Goal: Task Accomplishment & Management: Use online tool/utility

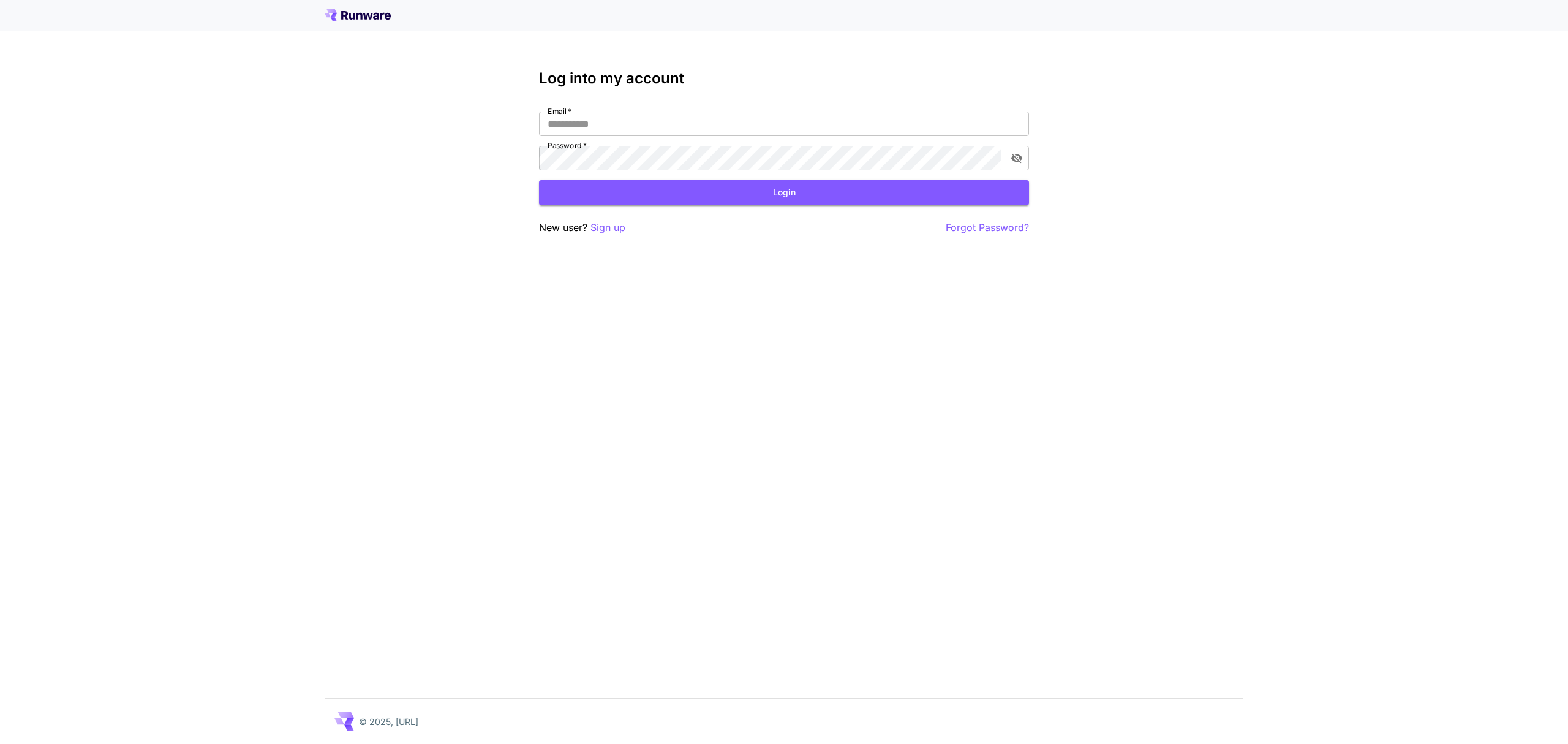
type input "**********"
click at [822, 194] on button "Login" at bounding box center [784, 193] width 490 height 25
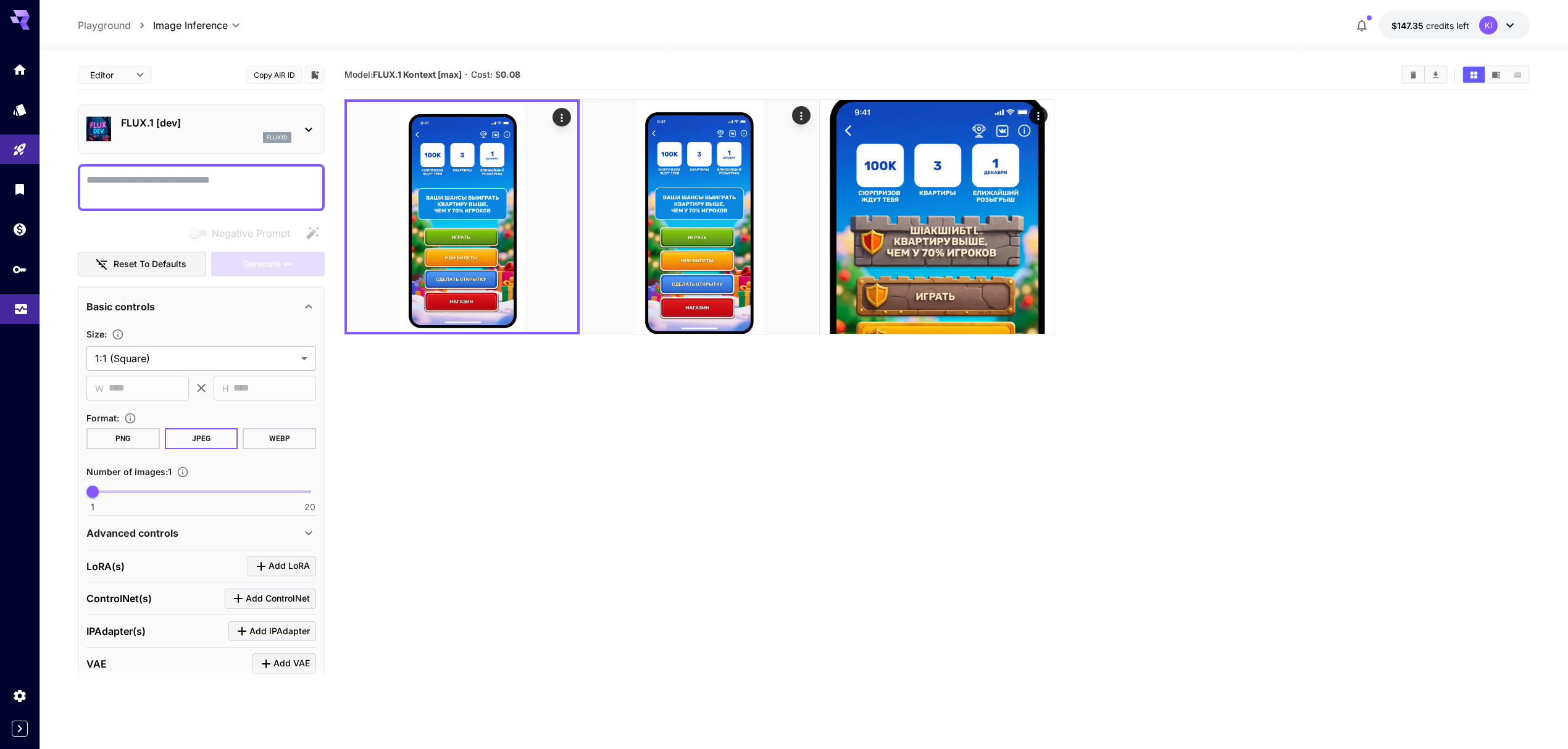
click at [6, 312] on link at bounding box center [20, 309] width 40 height 30
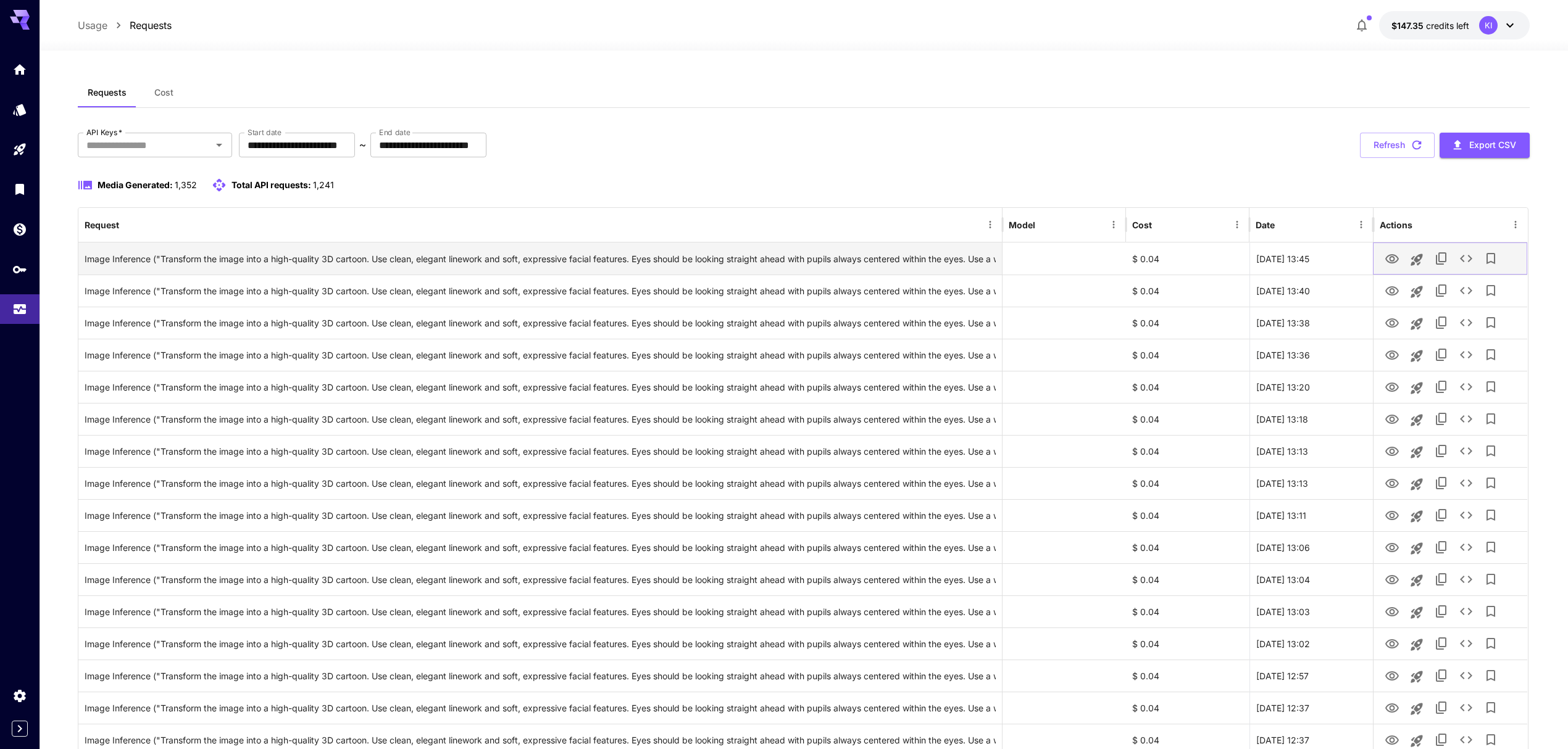
click at [1390, 255] on icon "View" at bounding box center [1392, 258] width 13 height 9
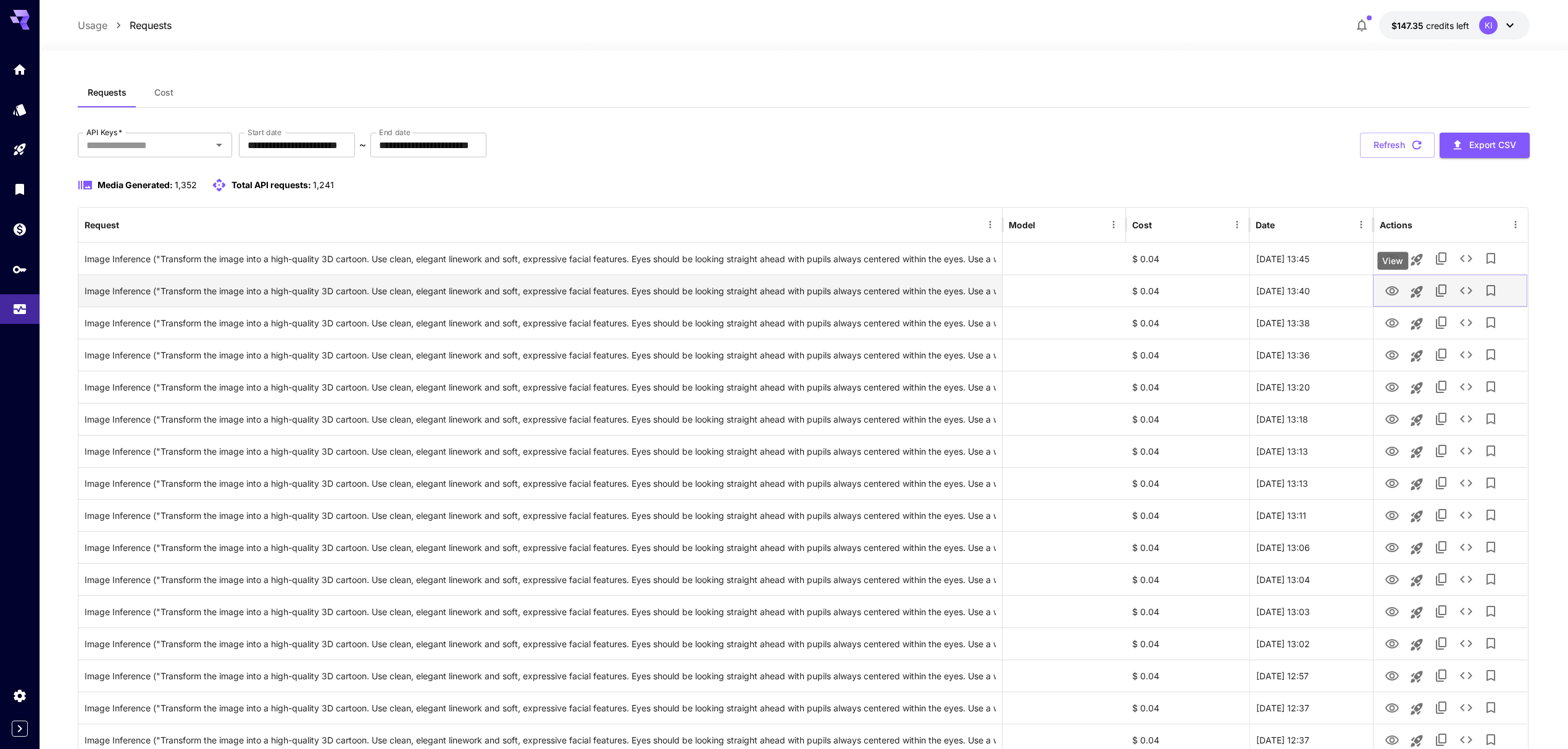
click at [1393, 297] on icon "View" at bounding box center [1392, 291] width 15 height 15
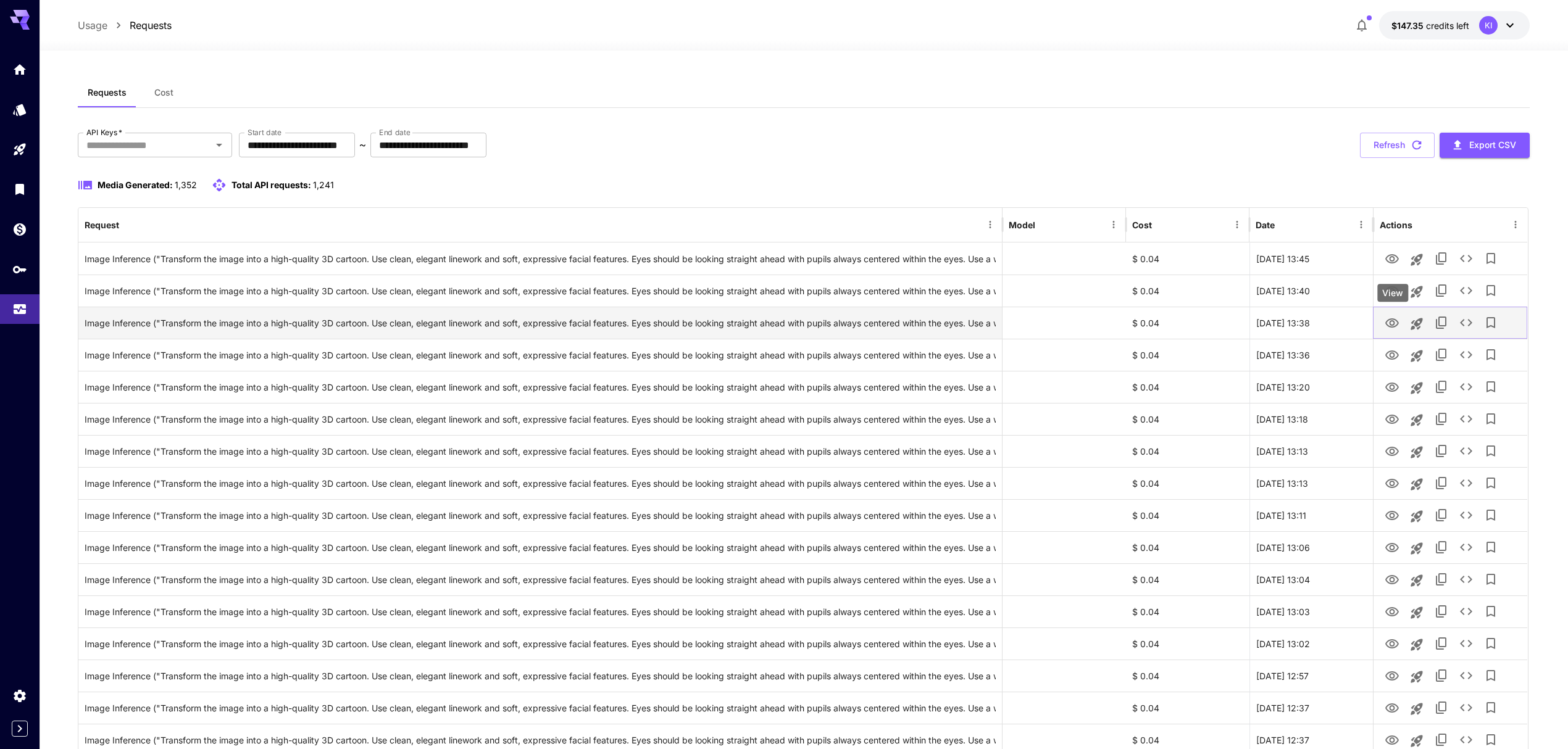
click at [1398, 317] on icon "View" at bounding box center [1392, 323] width 15 height 15
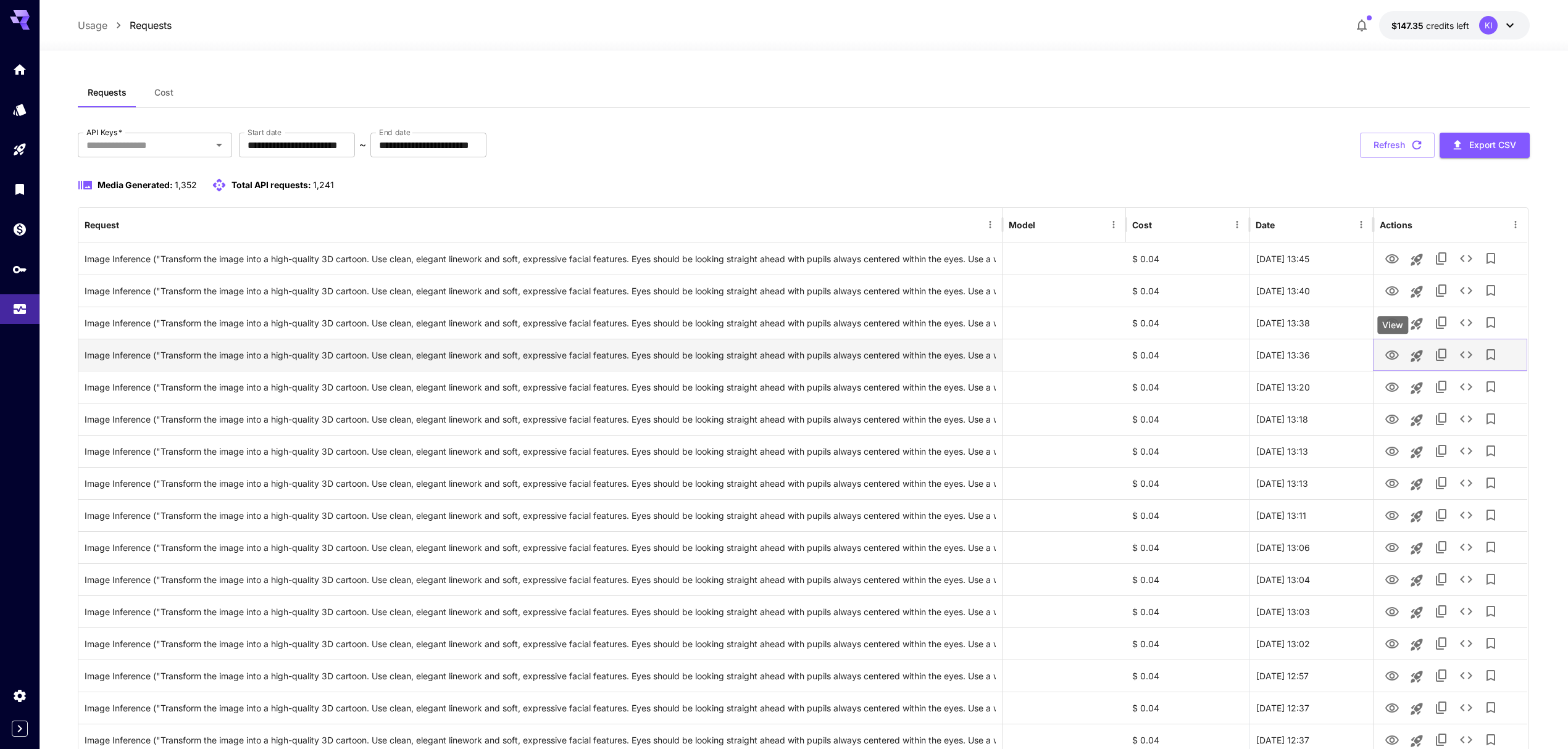
click at [1393, 354] on icon "View" at bounding box center [1392, 355] width 13 height 9
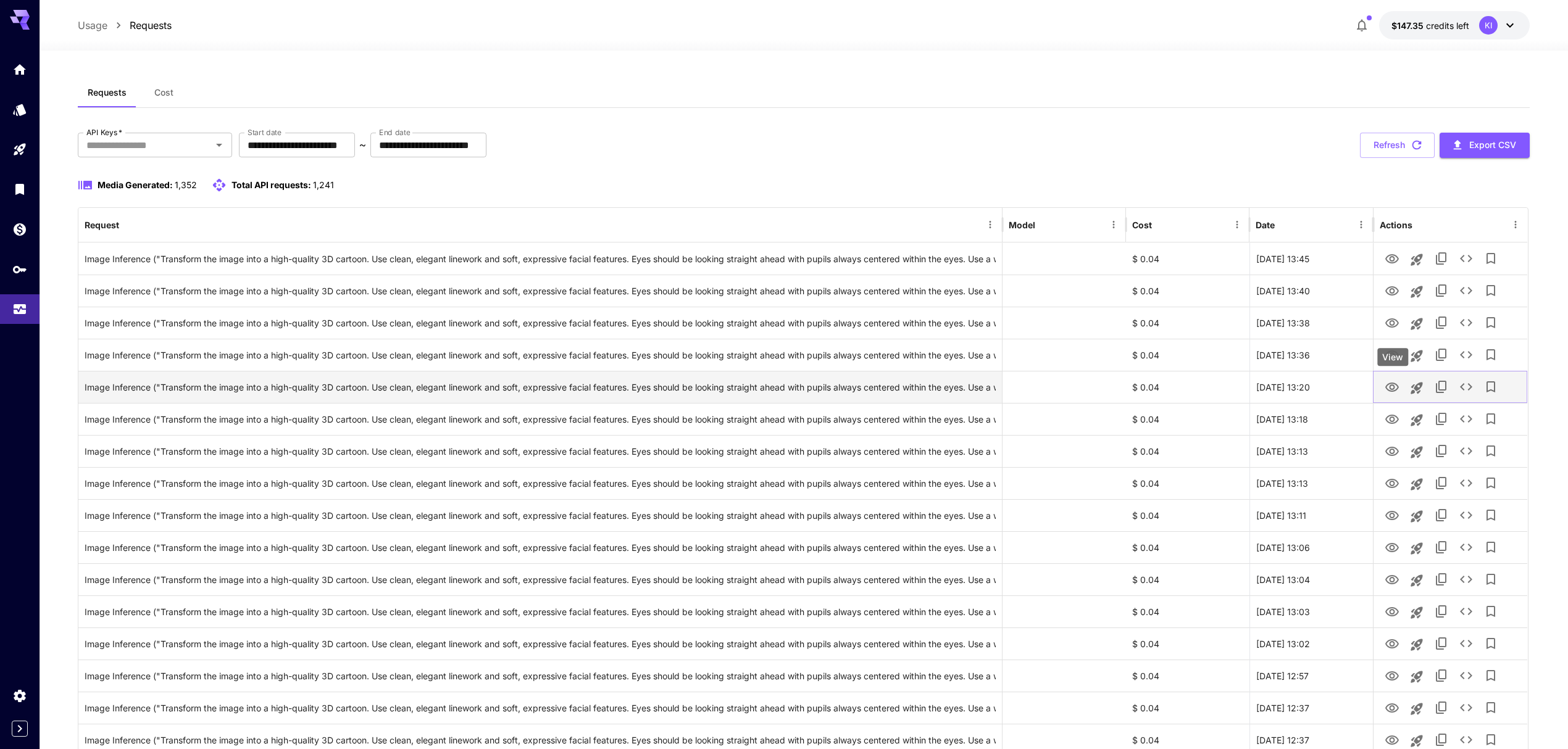
click at [1396, 384] on icon "View" at bounding box center [1392, 387] width 15 height 15
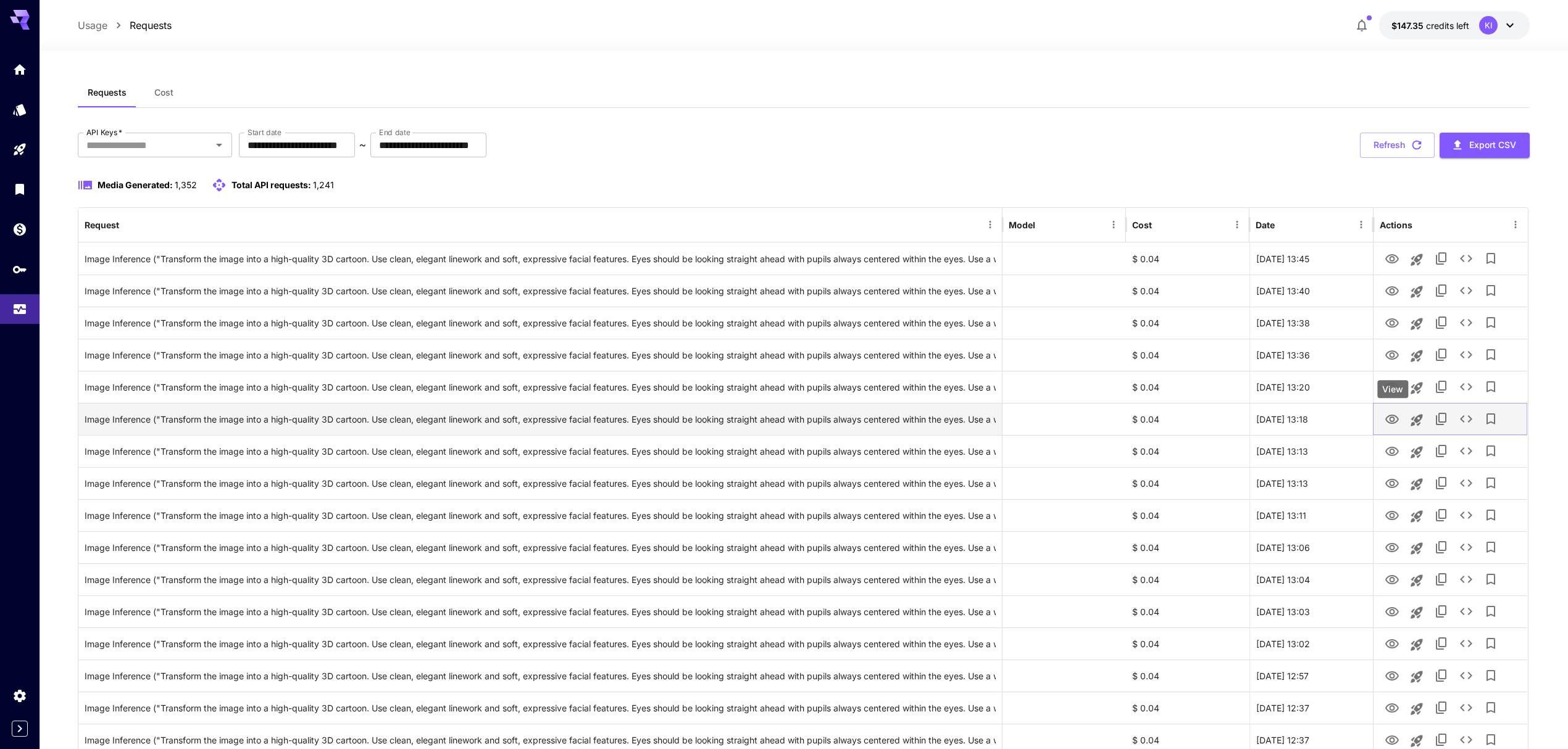
click at [1396, 415] on icon "View" at bounding box center [1392, 419] width 15 height 15
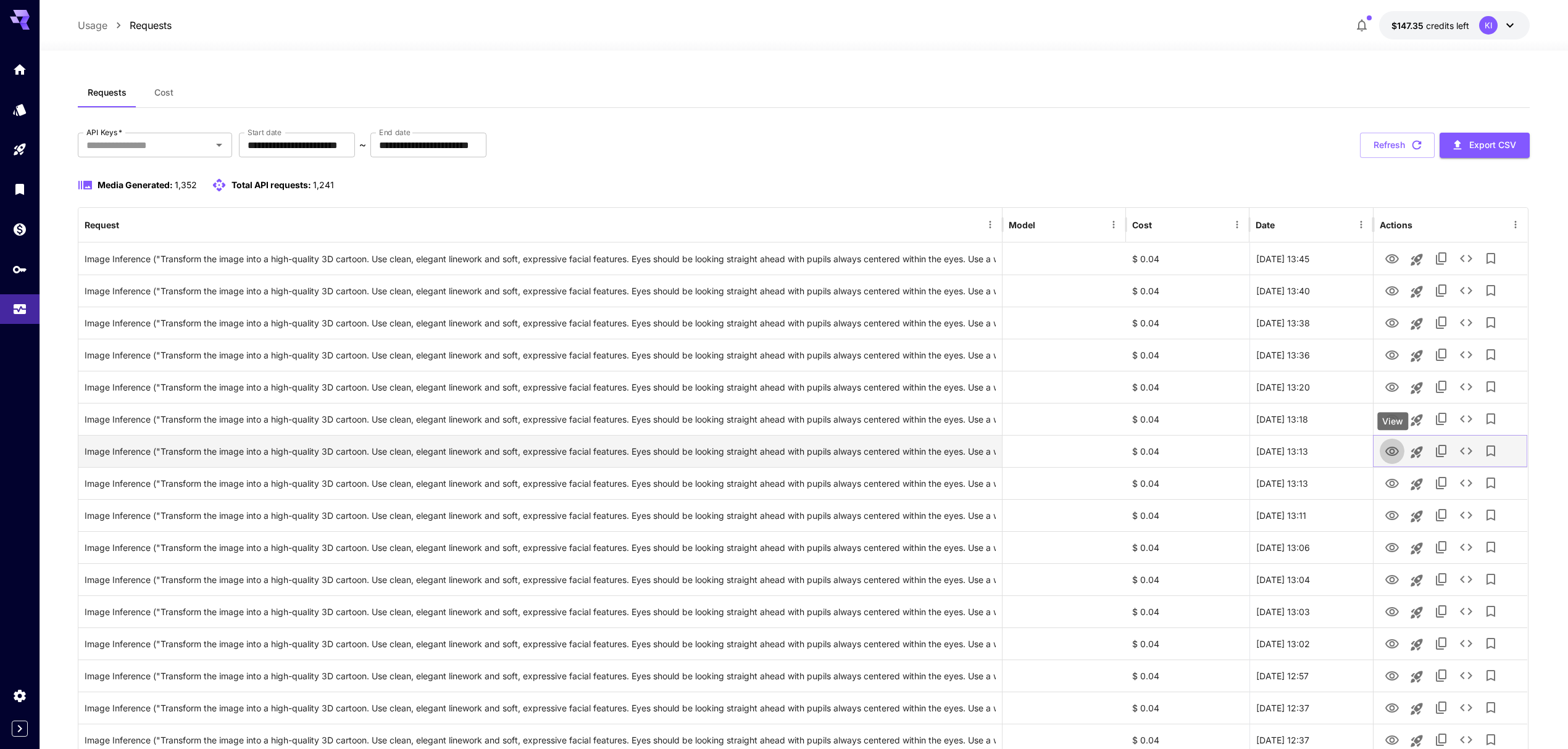
click at [1389, 449] on icon "View" at bounding box center [1392, 451] width 13 height 9
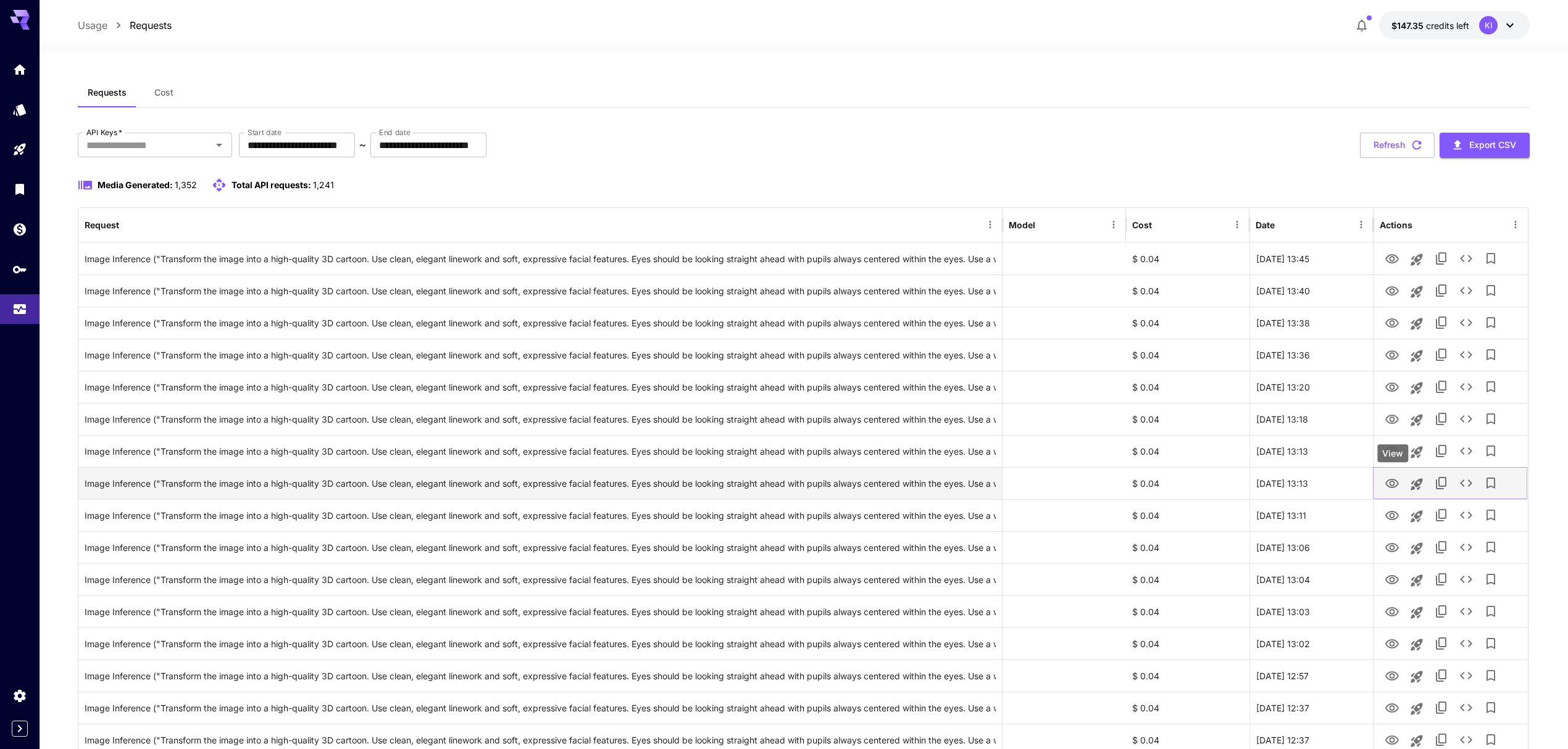
click at [1388, 484] on icon "View" at bounding box center [1392, 484] width 15 height 15
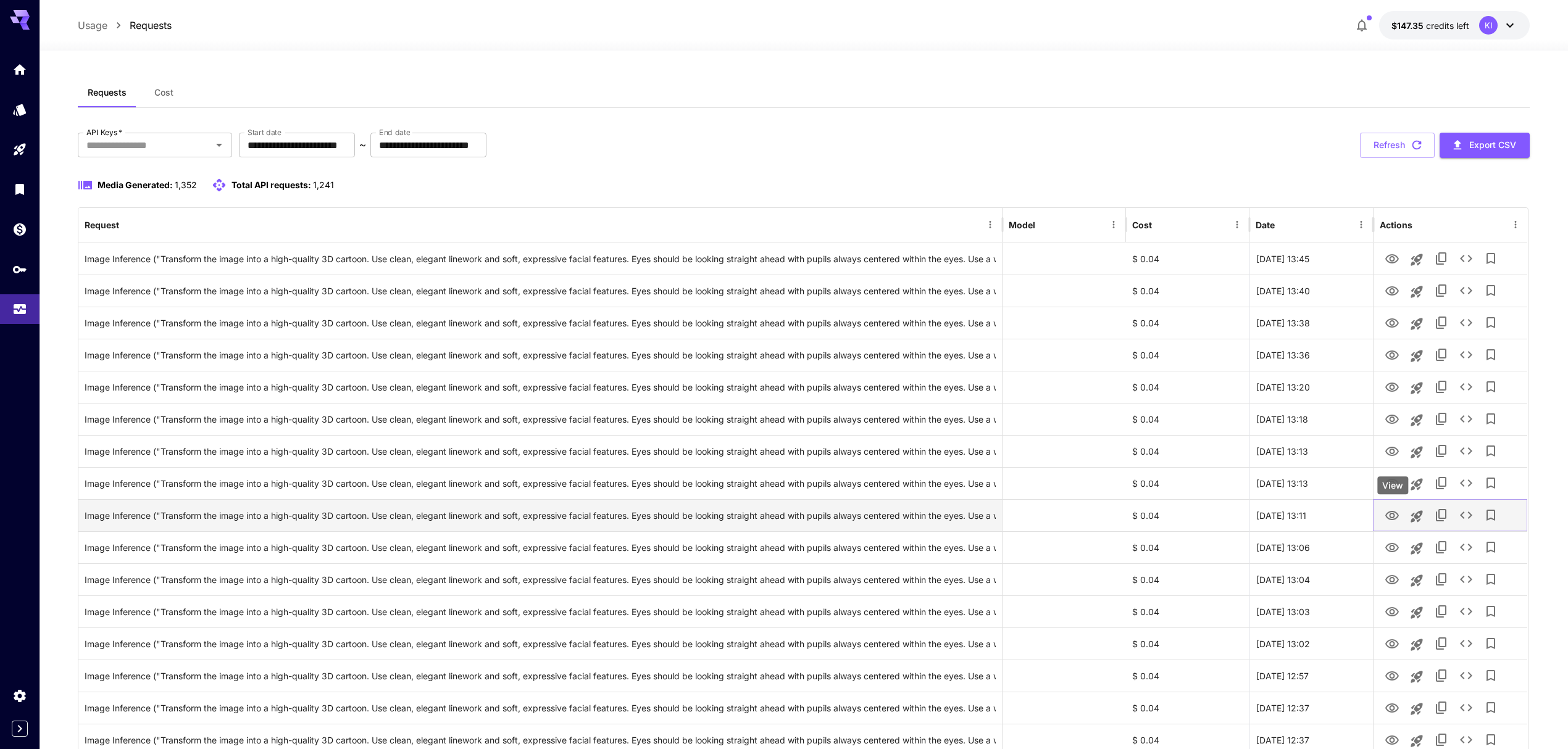
click at [1390, 512] on icon "View" at bounding box center [1392, 516] width 13 height 9
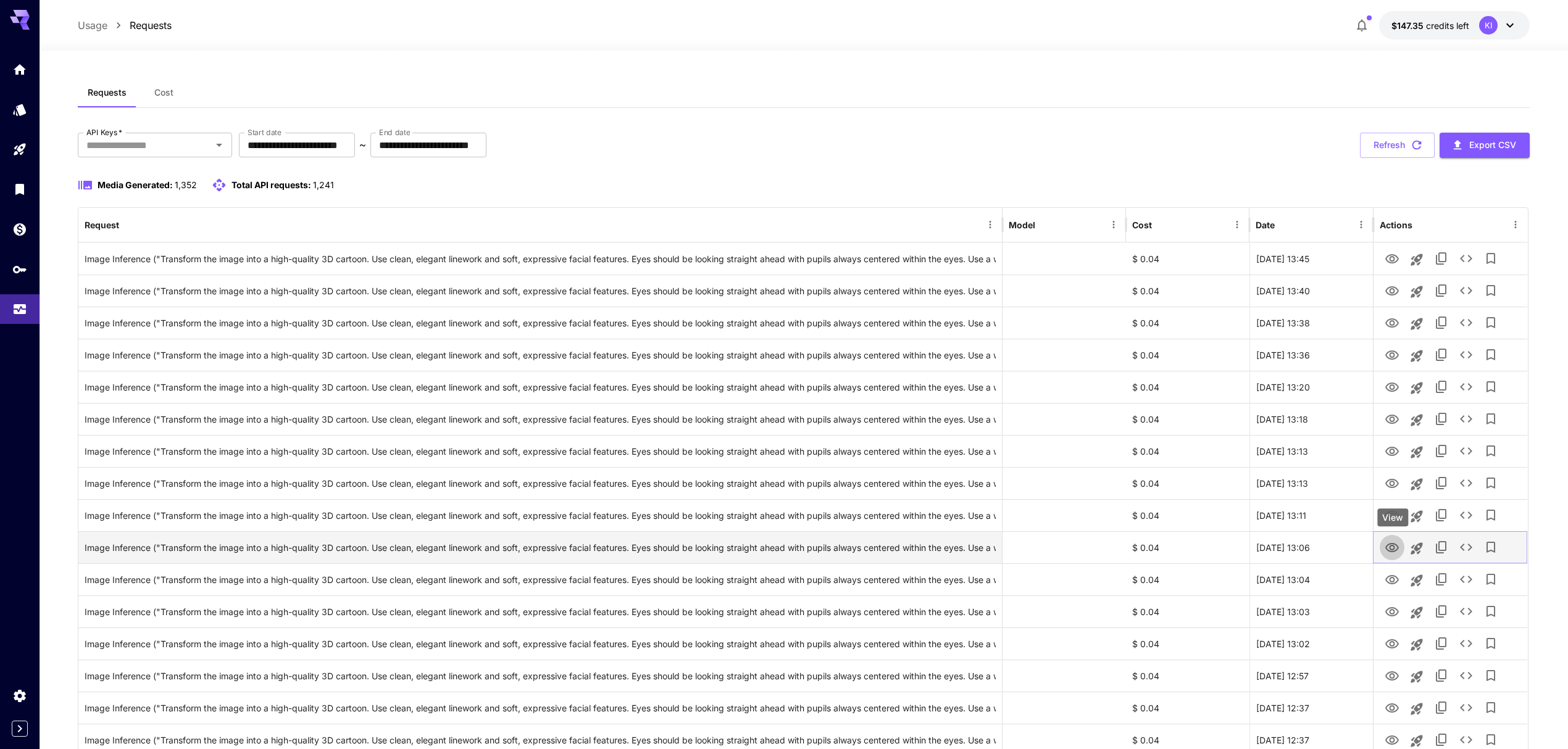
click at [1391, 547] on icon "View" at bounding box center [1392, 548] width 13 height 9
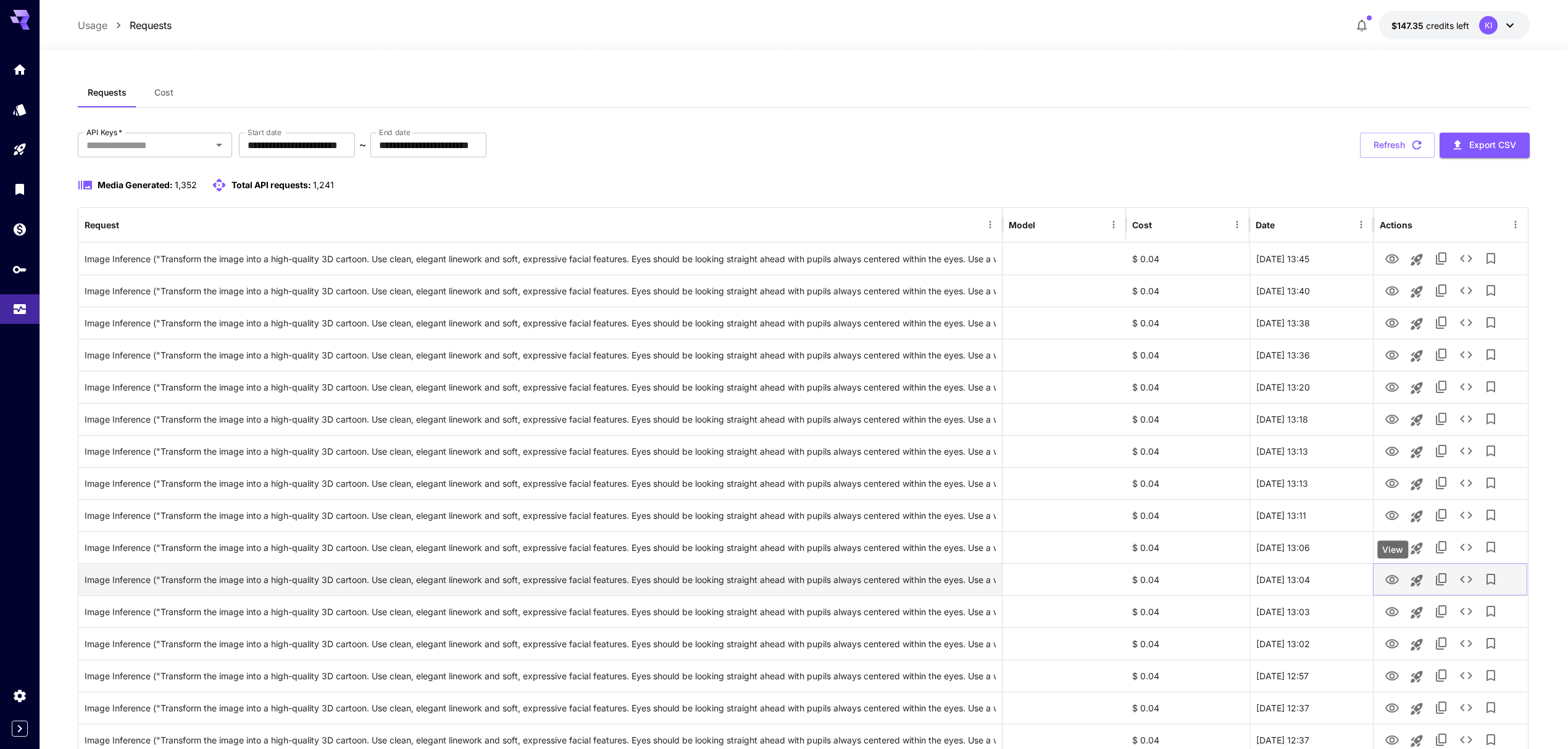
drag, startPoint x: 1393, startPoint y: 581, endPoint x: 1393, endPoint y: 590, distance: 9.0
click at [1393, 581] on icon "View" at bounding box center [1392, 579] width 15 height 15
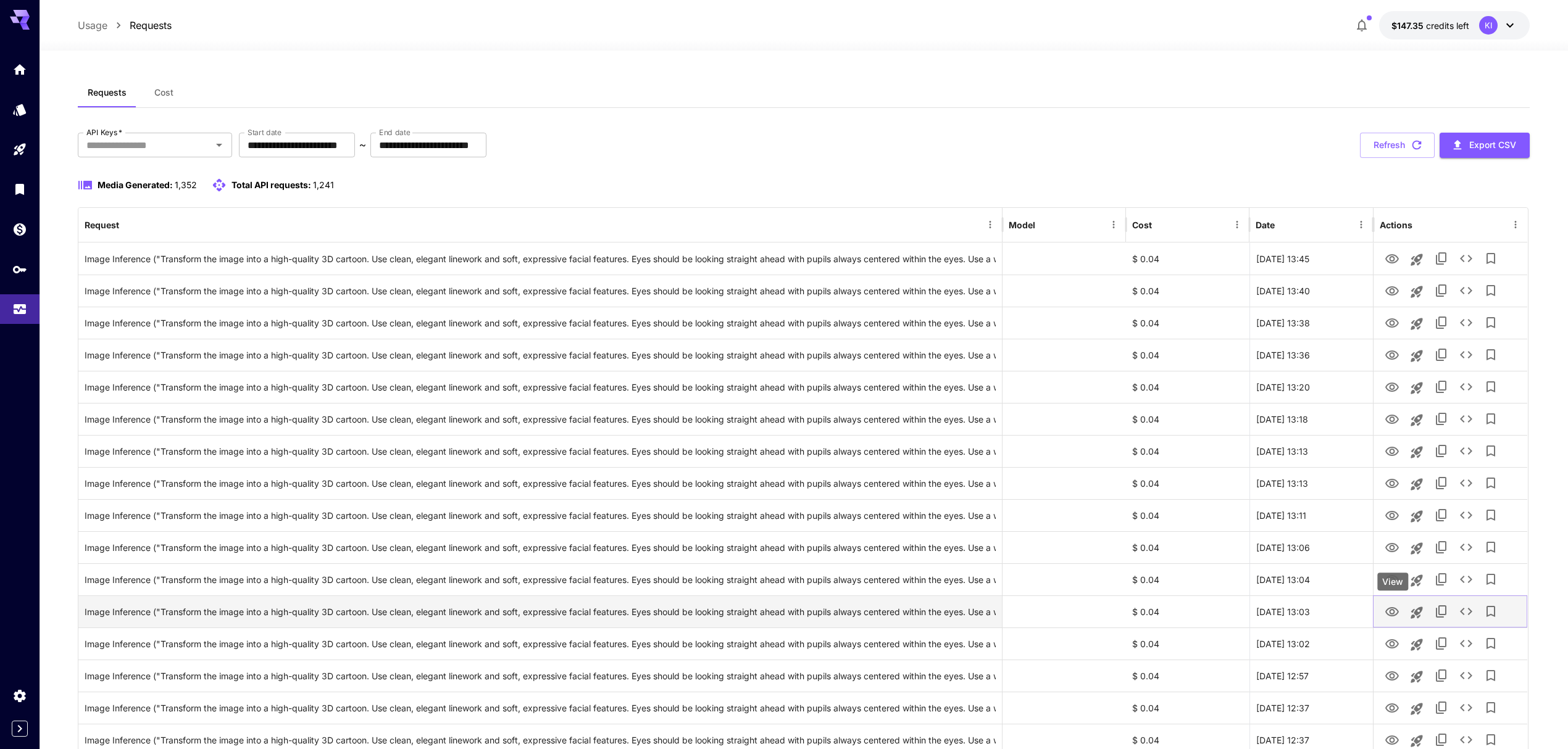
click at [1393, 616] on icon "View" at bounding box center [1392, 611] width 13 height 9
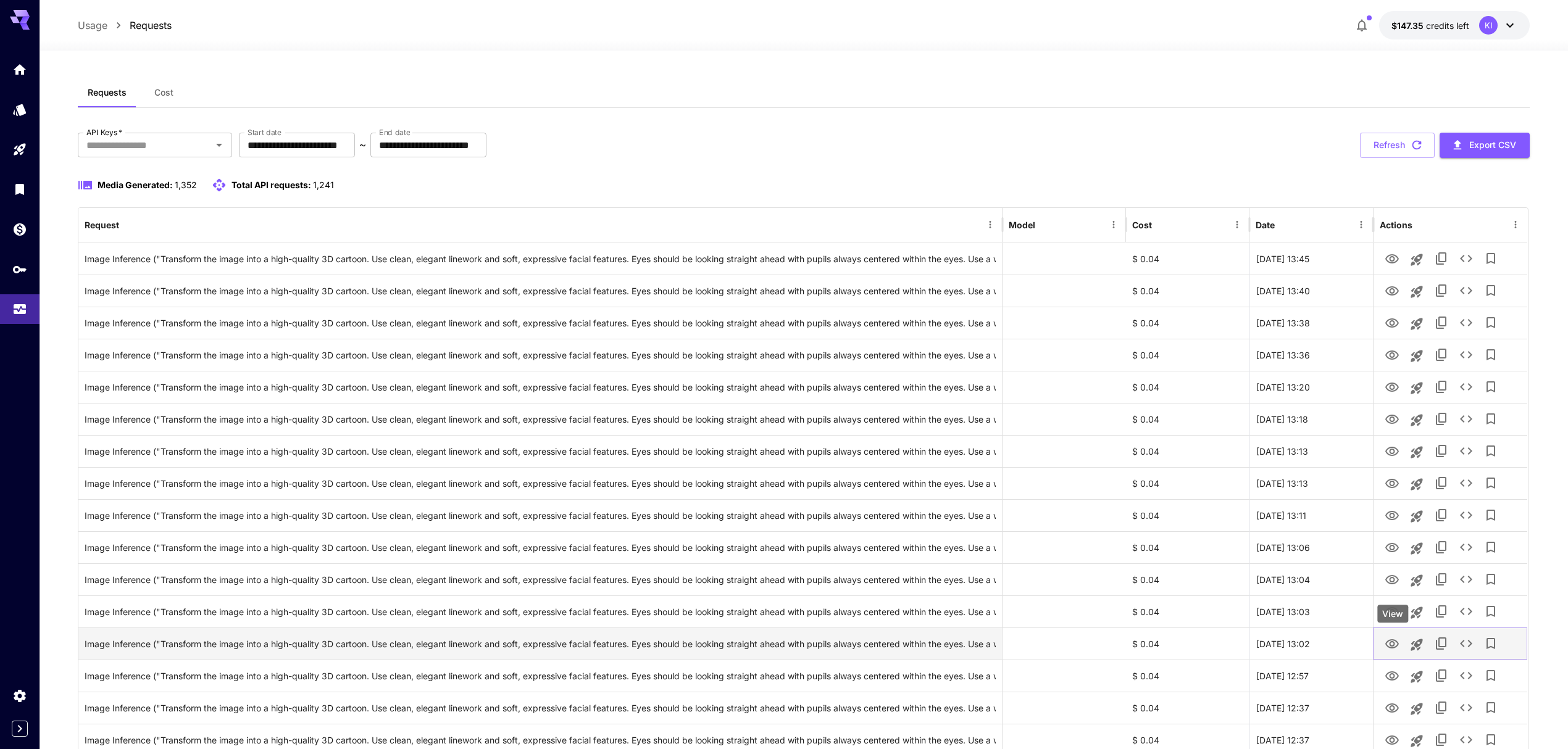
click at [1388, 643] on icon "View" at bounding box center [1392, 643] width 15 height 15
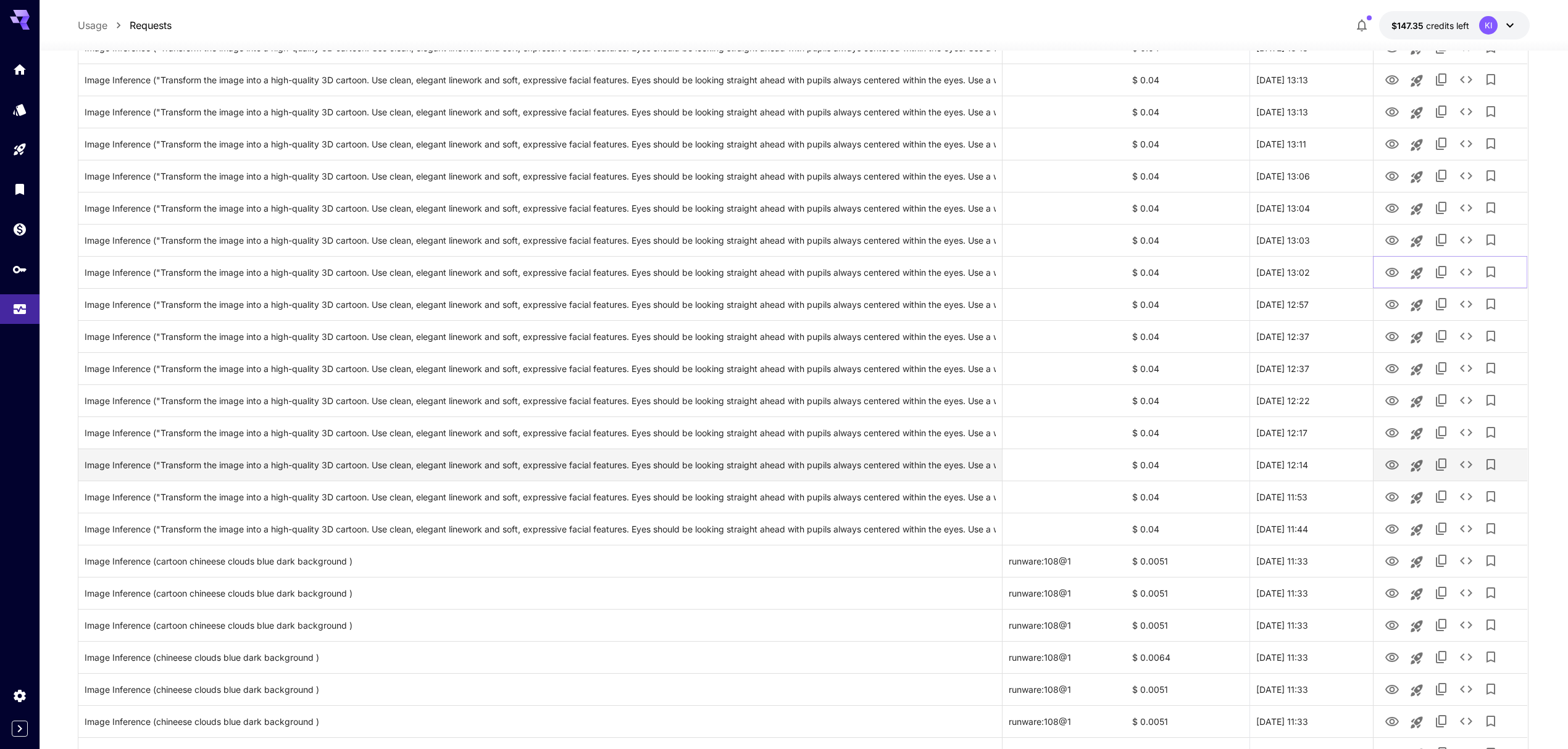
scroll to position [411, 0]
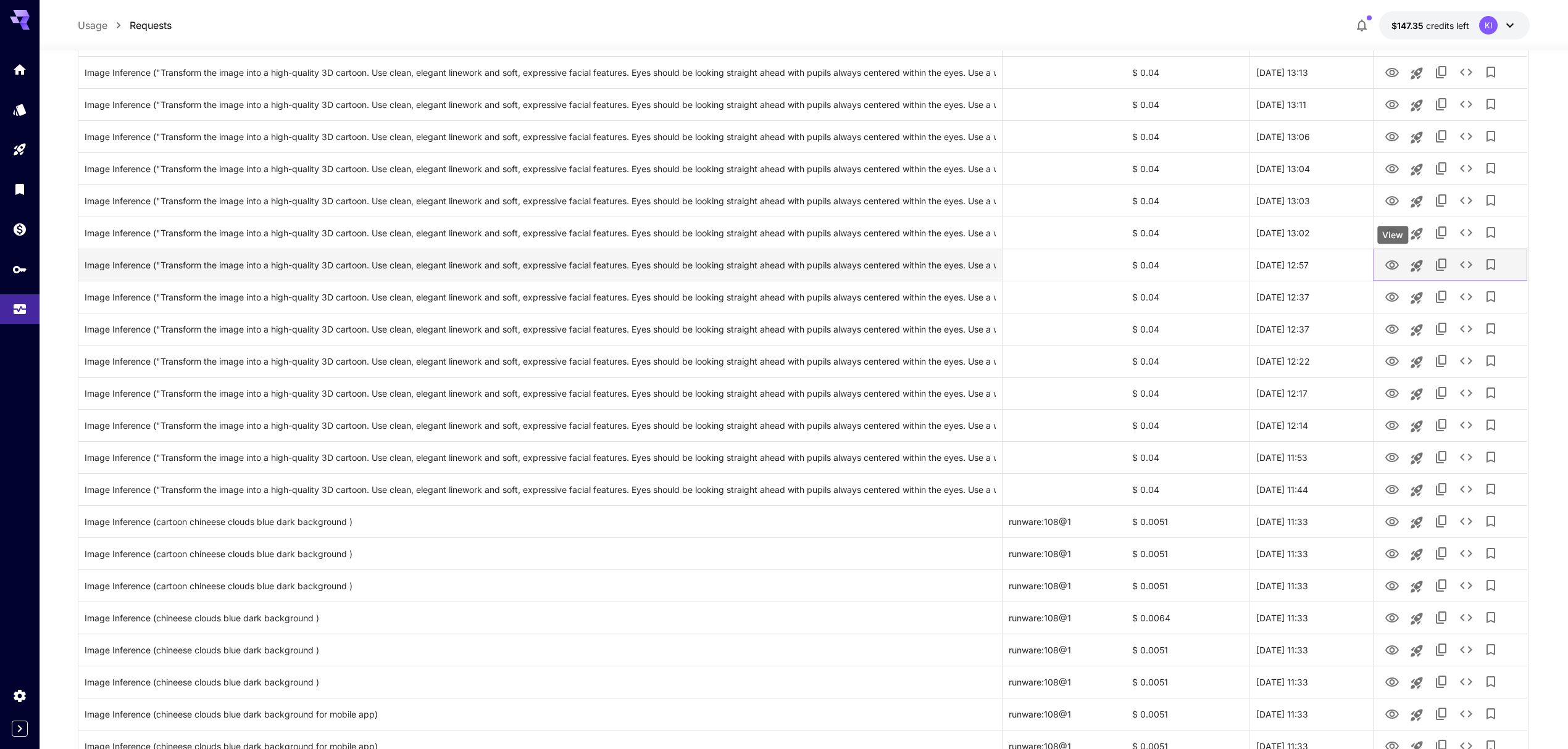
click at [1391, 267] on icon "View" at bounding box center [1392, 265] width 15 height 15
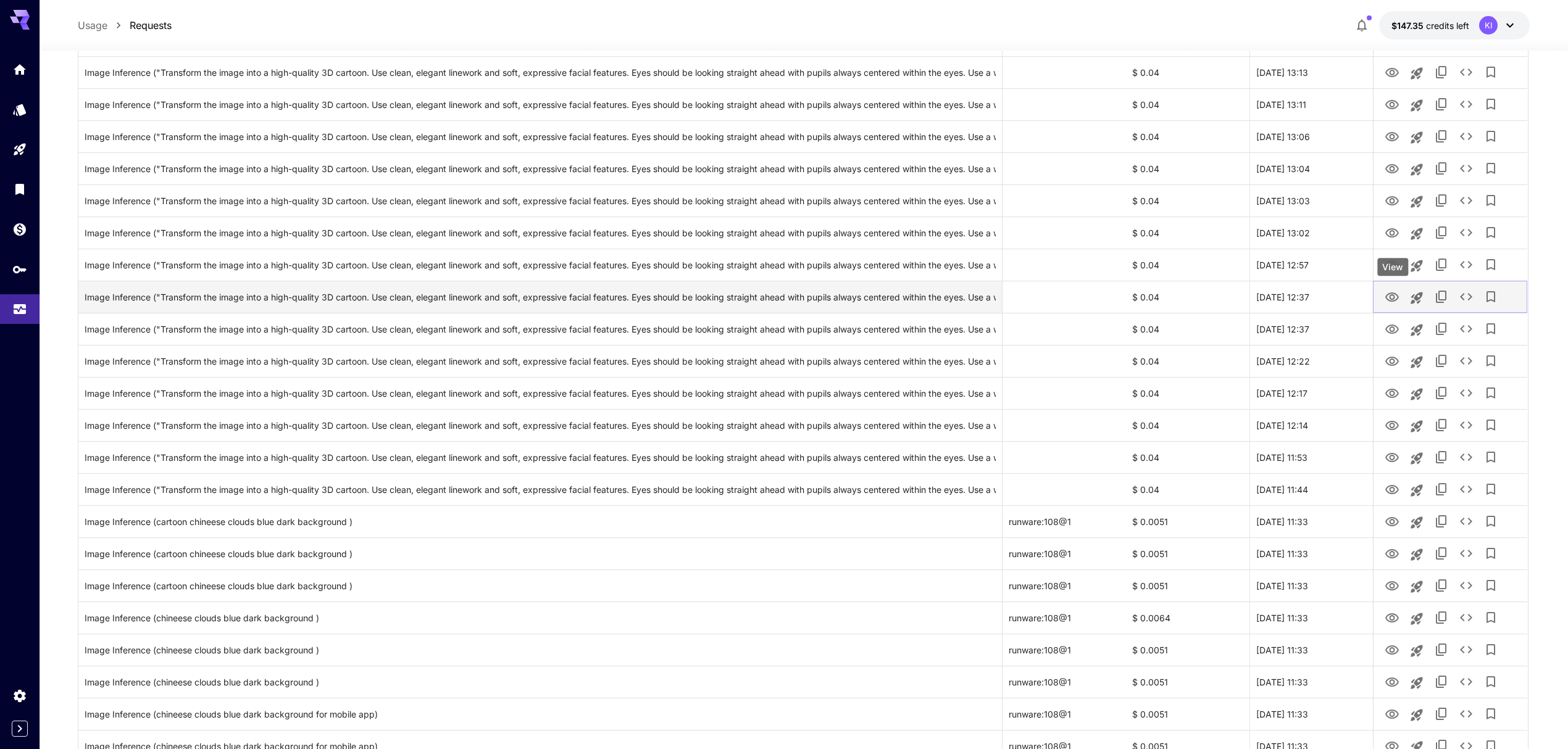
click at [1388, 297] on icon "View" at bounding box center [1392, 297] width 15 height 15
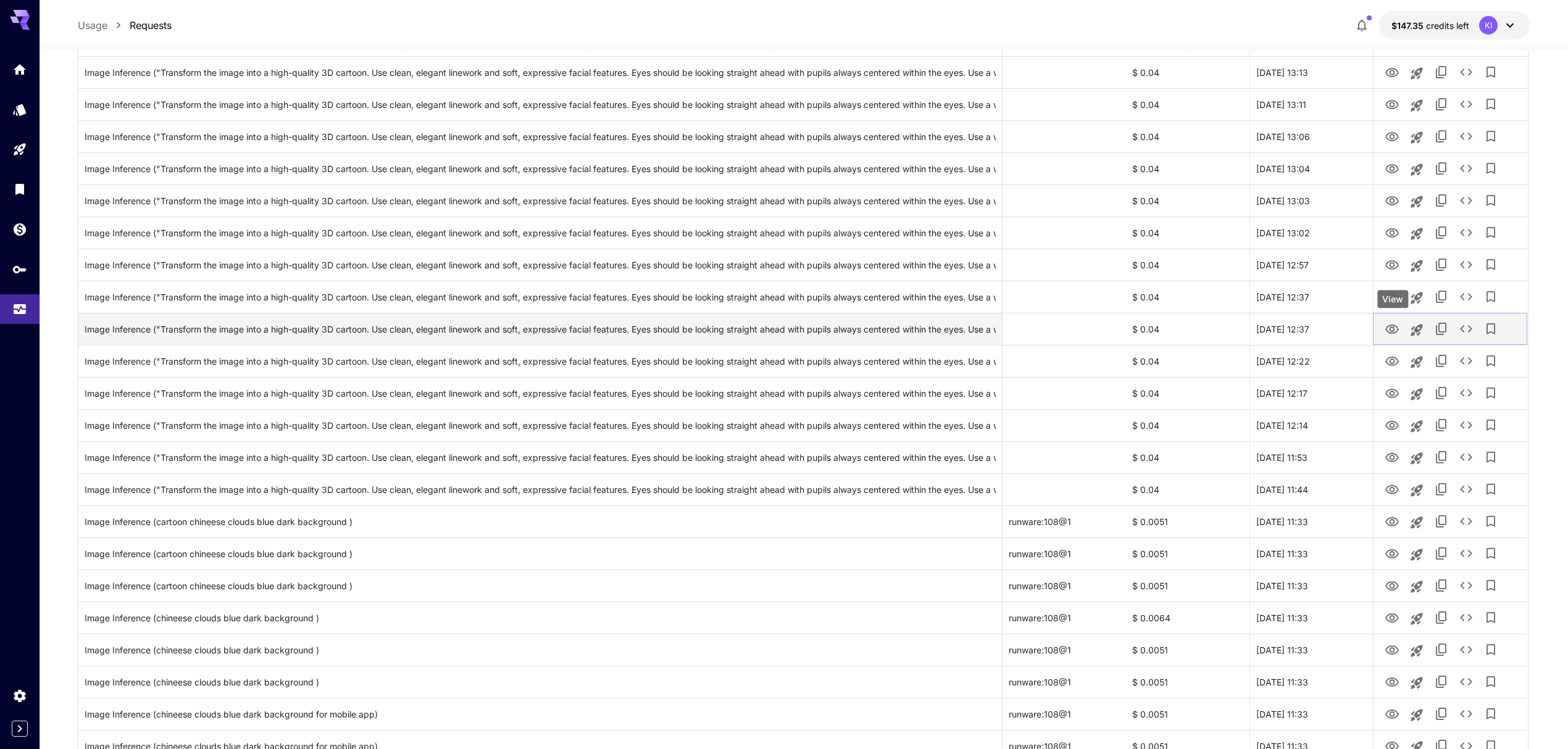
click at [1389, 331] on icon "View" at bounding box center [1392, 329] width 15 height 15
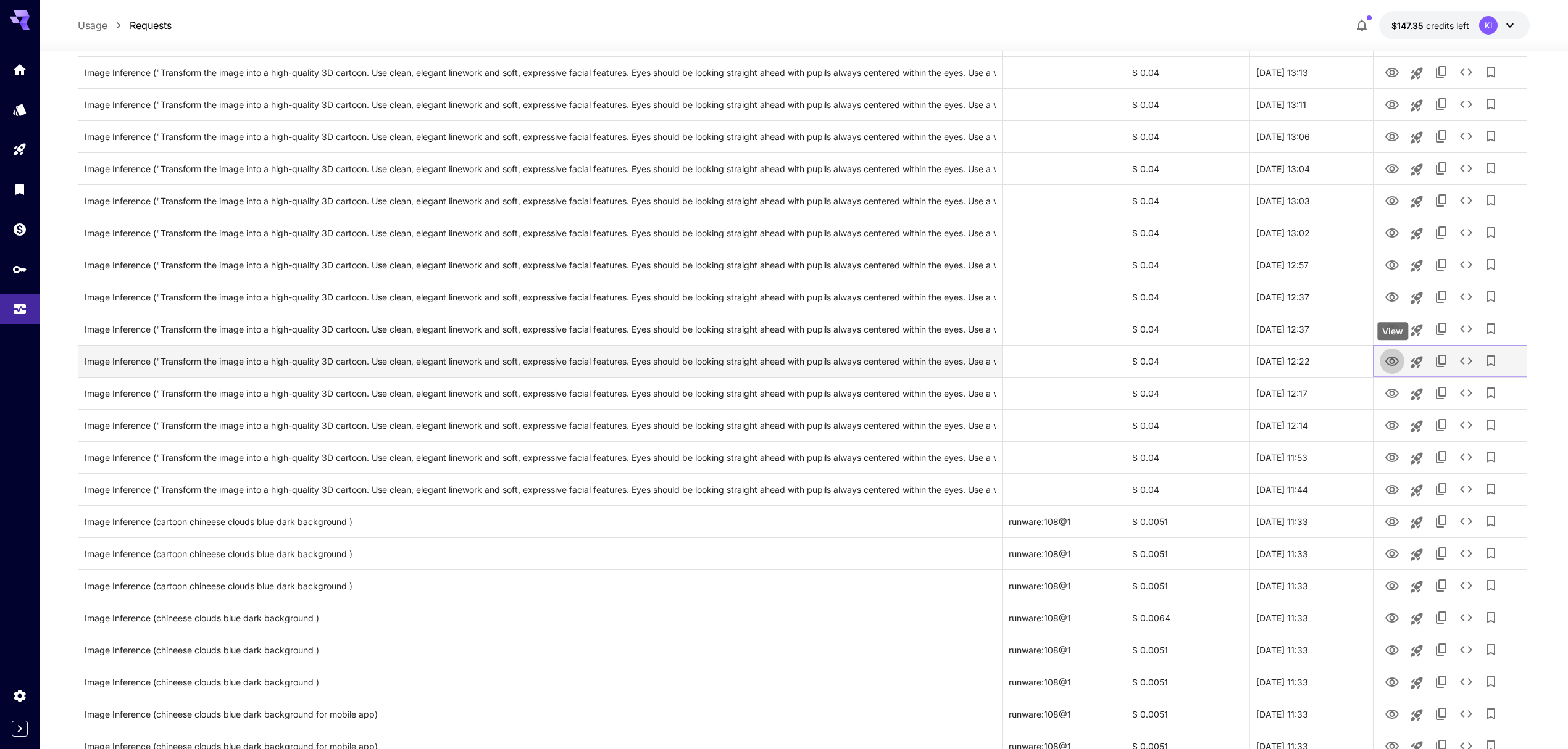
click at [1389, 364] on icon "View" at bounding box center [1392, 361] width 13 height 9
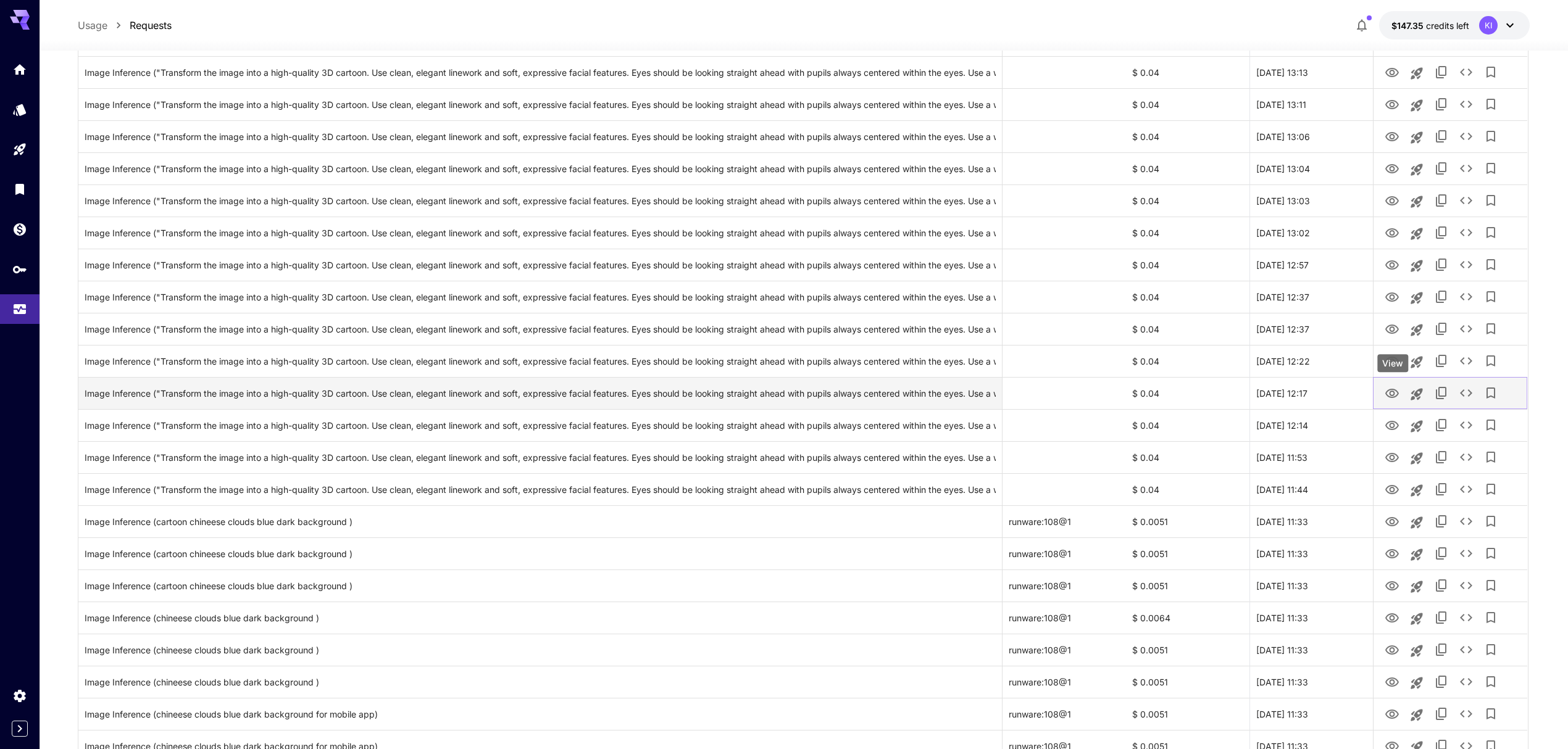
click at [1396, 393] on icon "View" at bounding box center [1392, 393] width 15 height 15
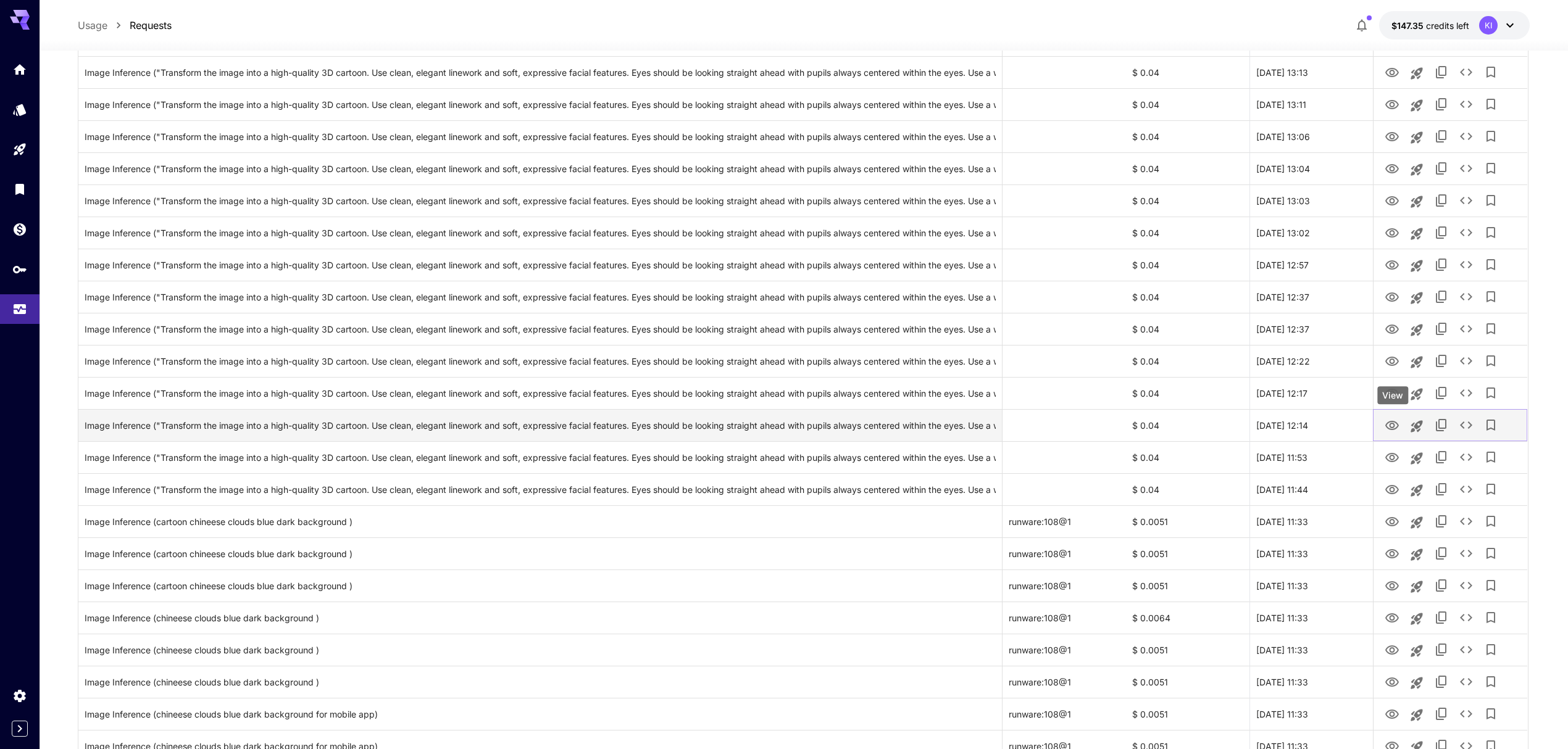
click at [1393, 425] on icon "View" at bounding box center [1392, 425] width 15 height 15
click at [1393, 462] on icon "View" at bounding box center [1392, 457] width 13 height 9
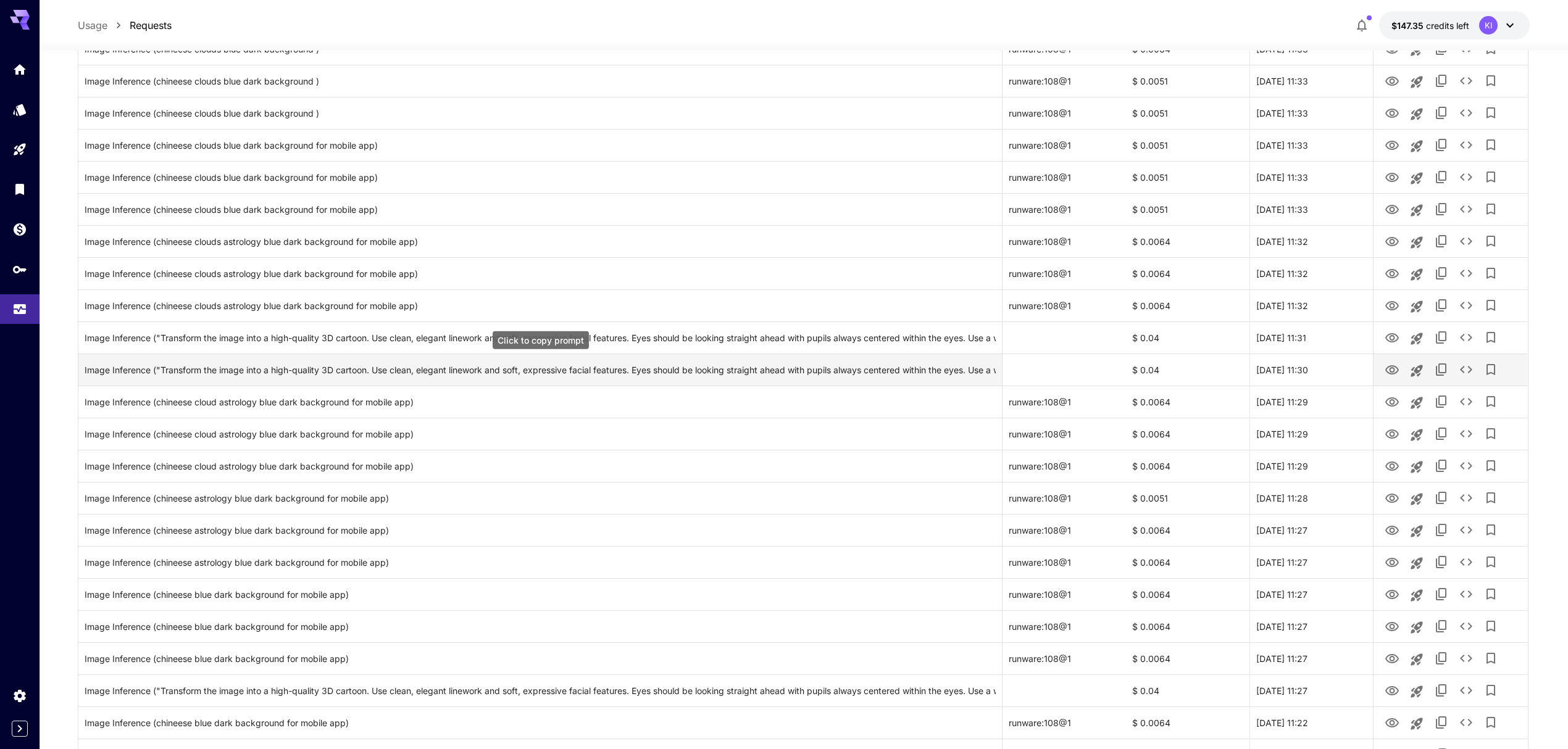
scroll to position [987, 0]
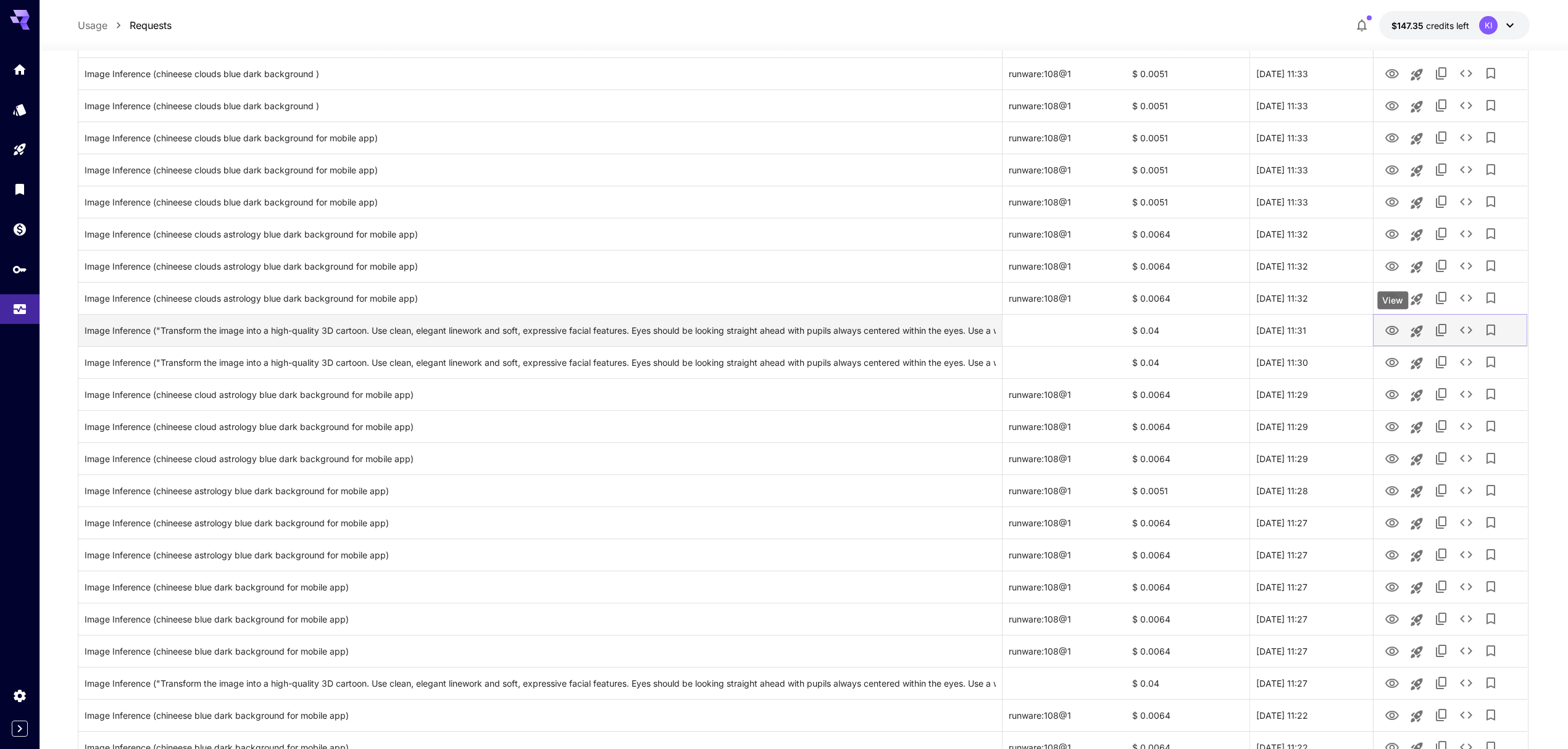
click at [1393, 328] on icon "View" at bounding box center [1392, 330] width 15 height 15
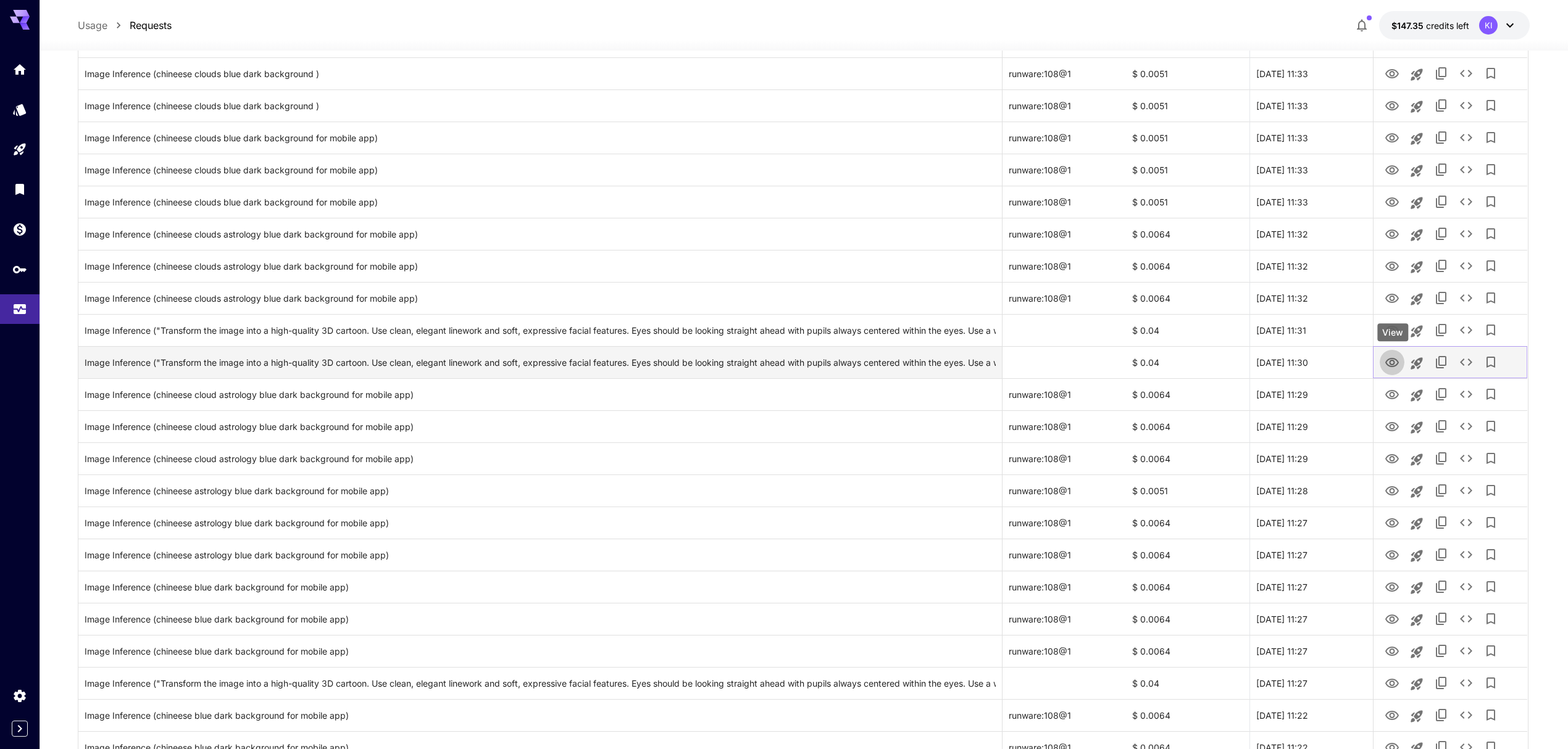
click at [1391, 365] on icon "View" at bounding box center [1392, 362] width 13 height 9
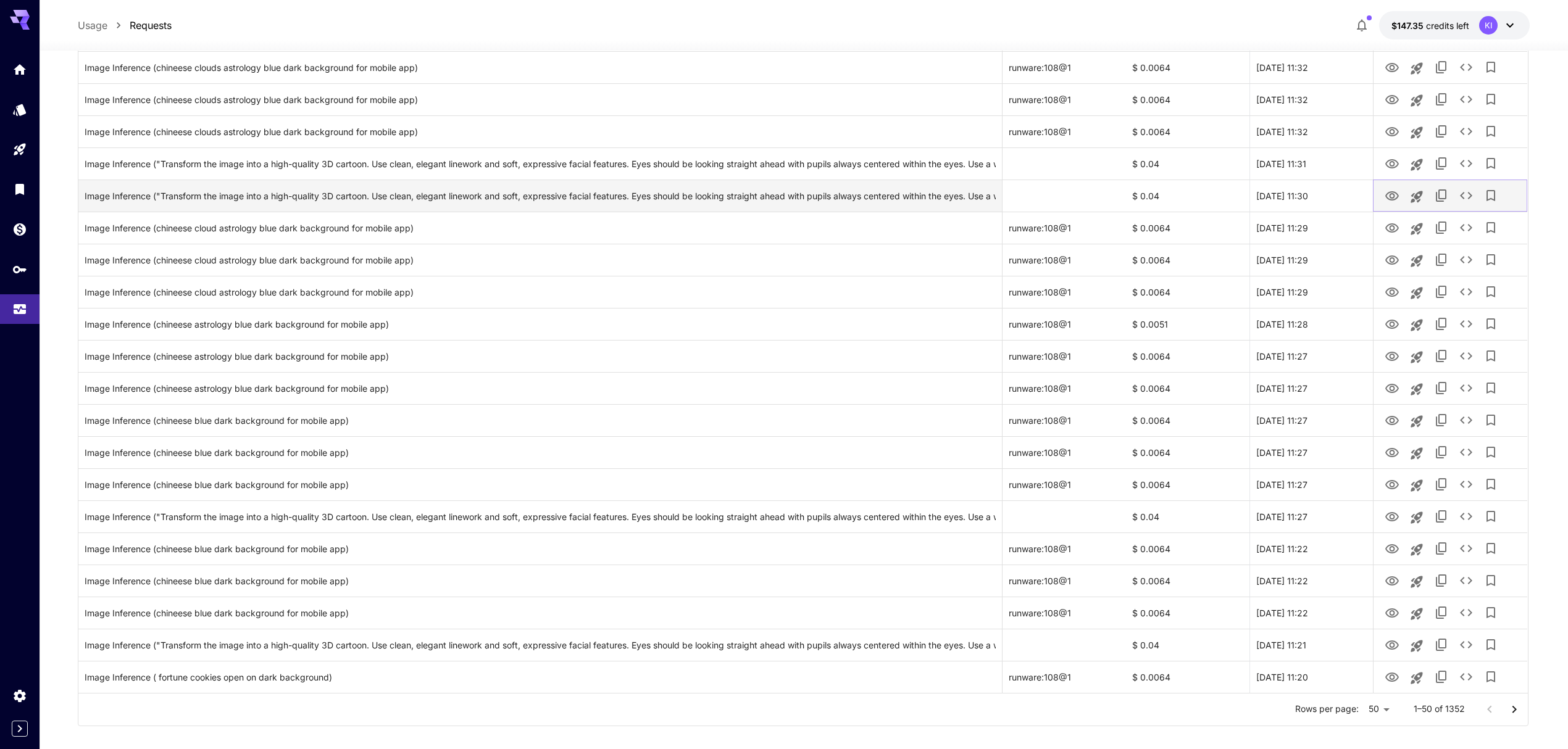
scroll to position [1168, 0]
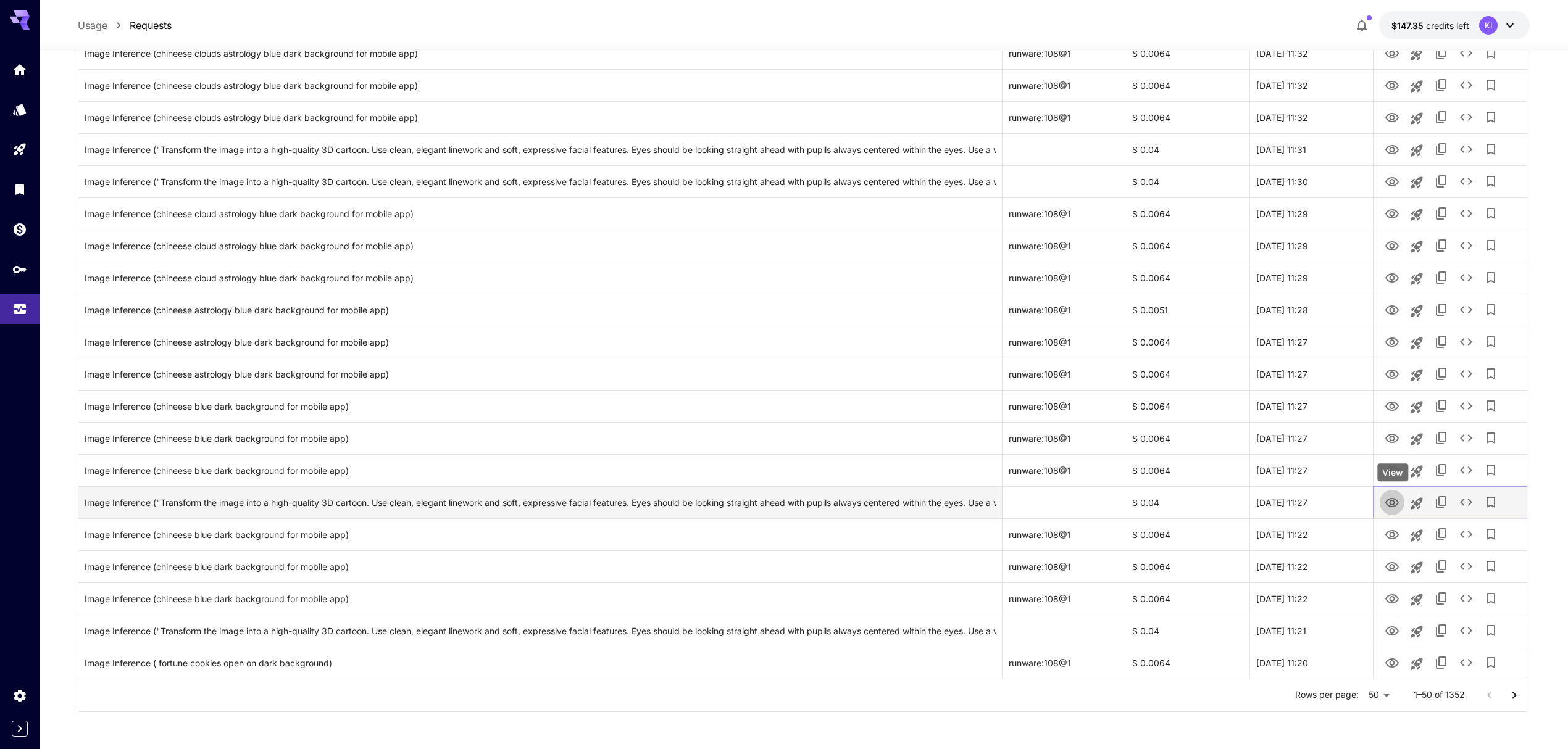
click at [1393, 500] on icon "View" at bounding box center [1392, 503] width 15 height 15
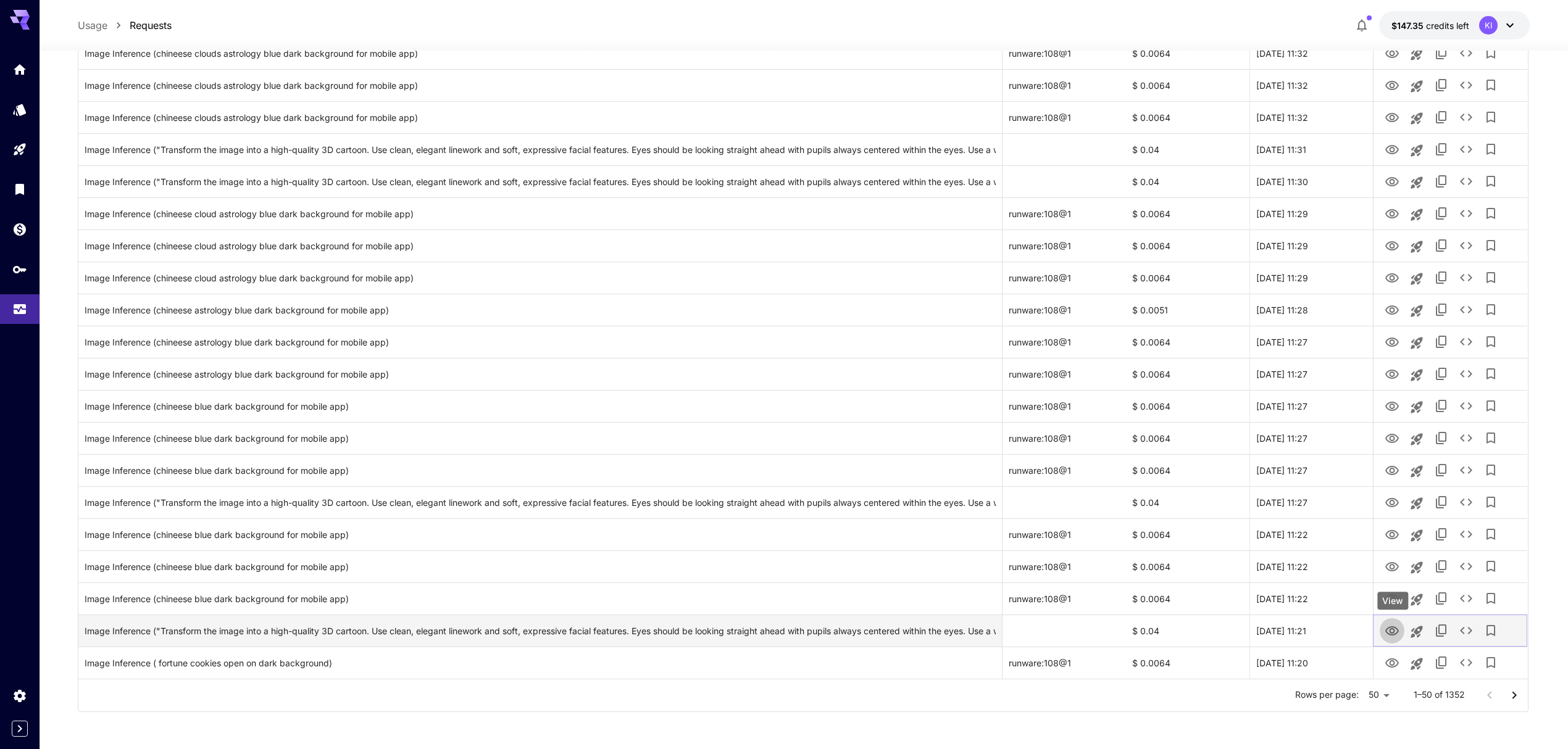
click at [1394, 633] on icon "View" at bounding box center [1392, 631] width 15 height 15
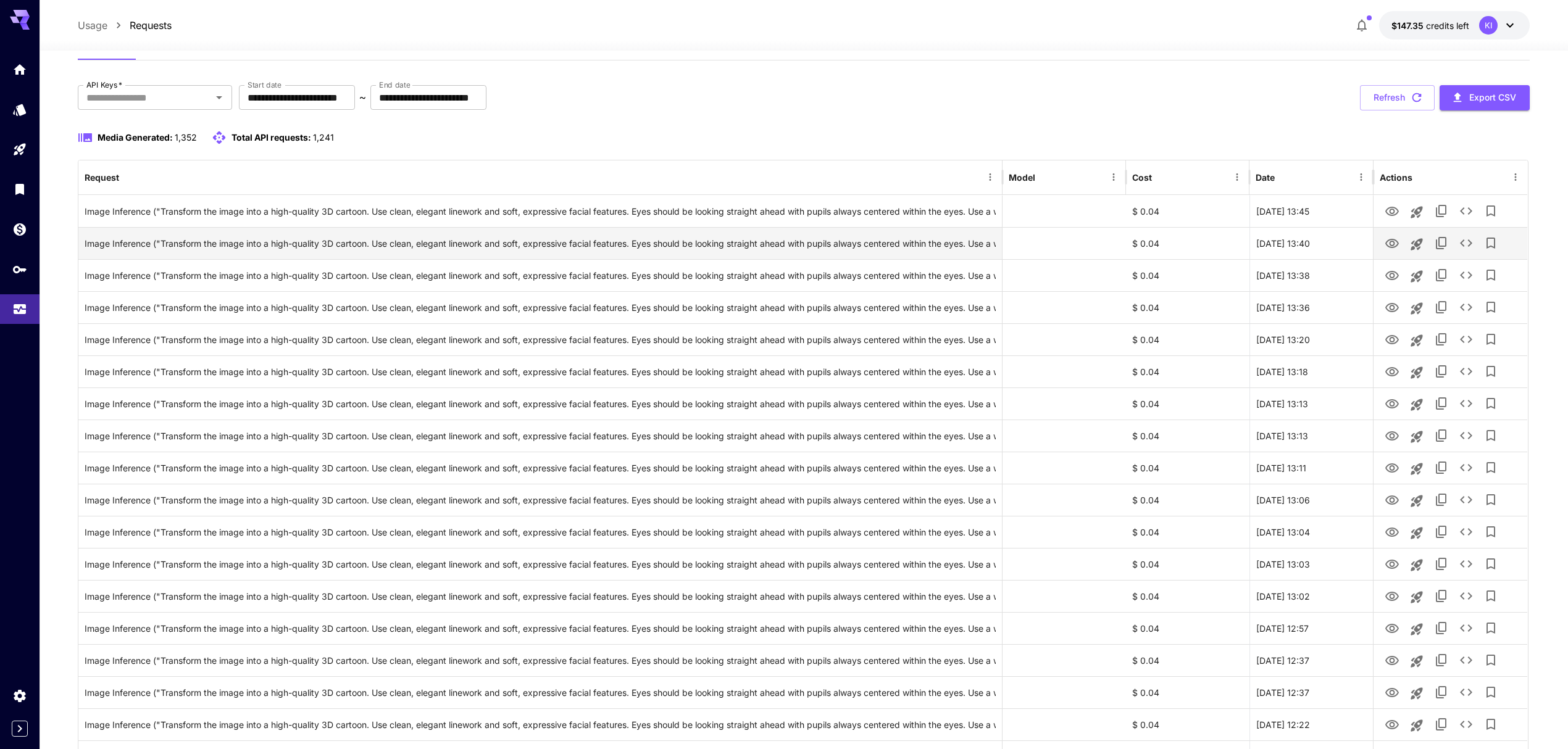
scroll to position [0, 0]
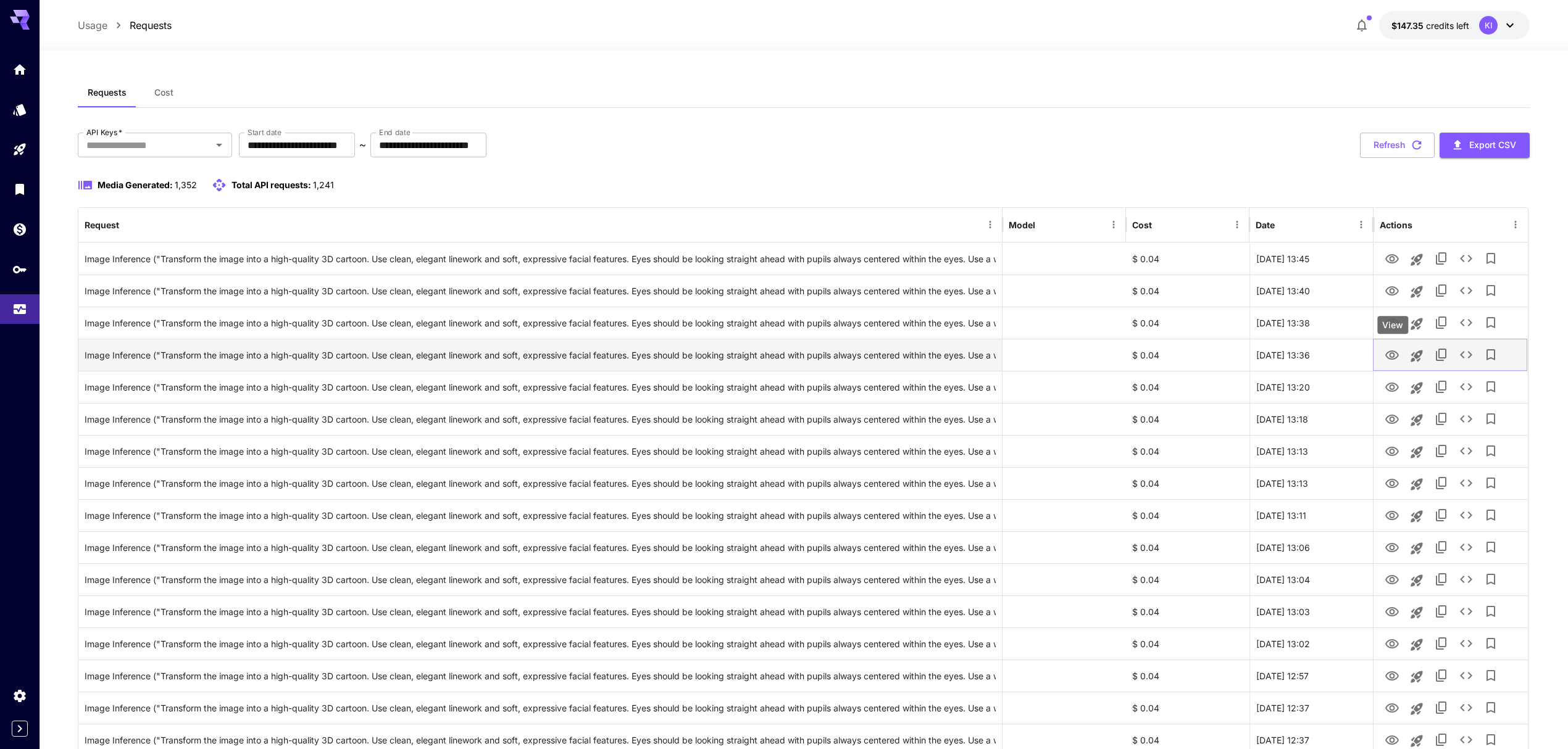
click at [1395, 353] on icon "View" at bounding box center [1392, 355] width 13 height 9
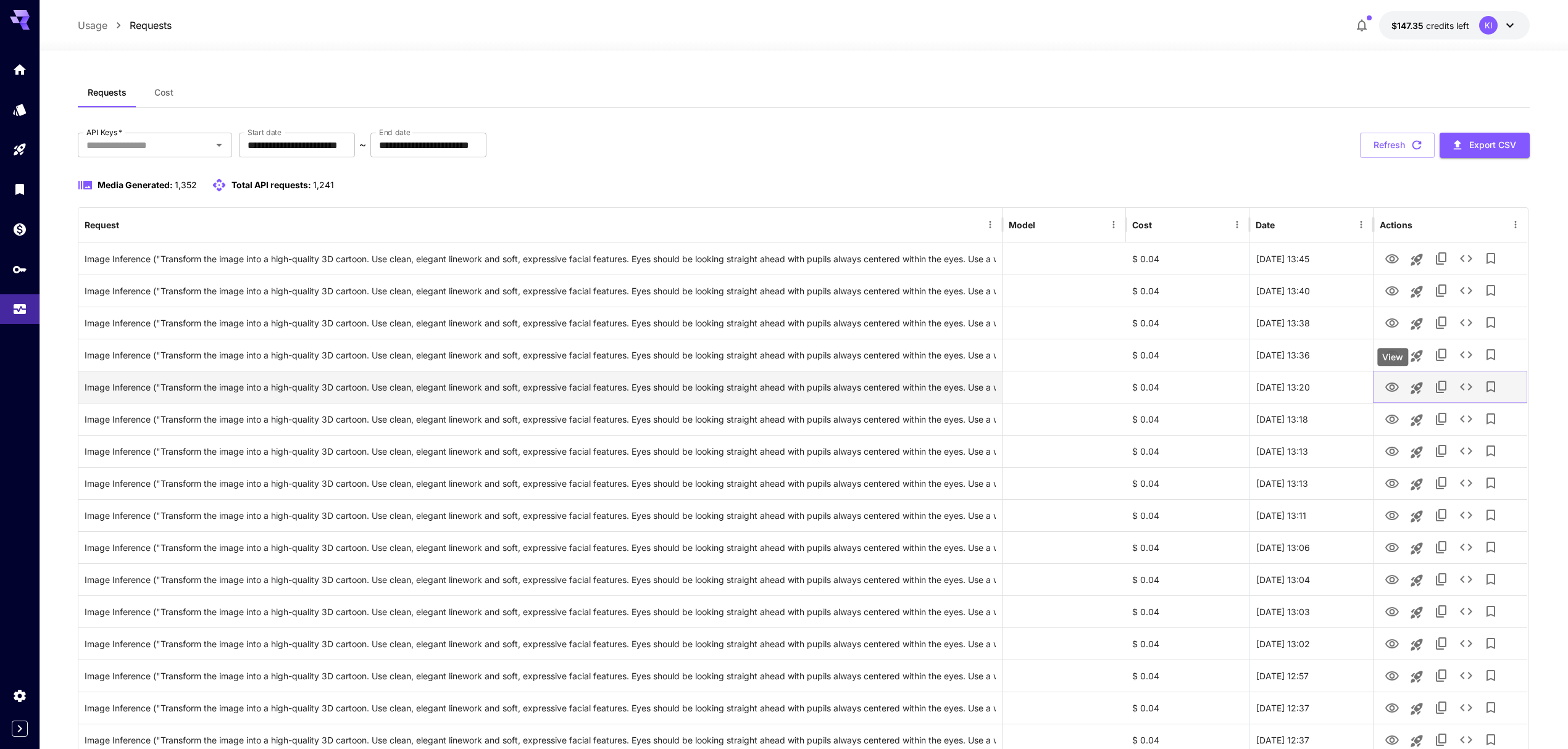
click at [1393, 390] on icon "View" at bounding box center [1392, 387] width 13 height 9
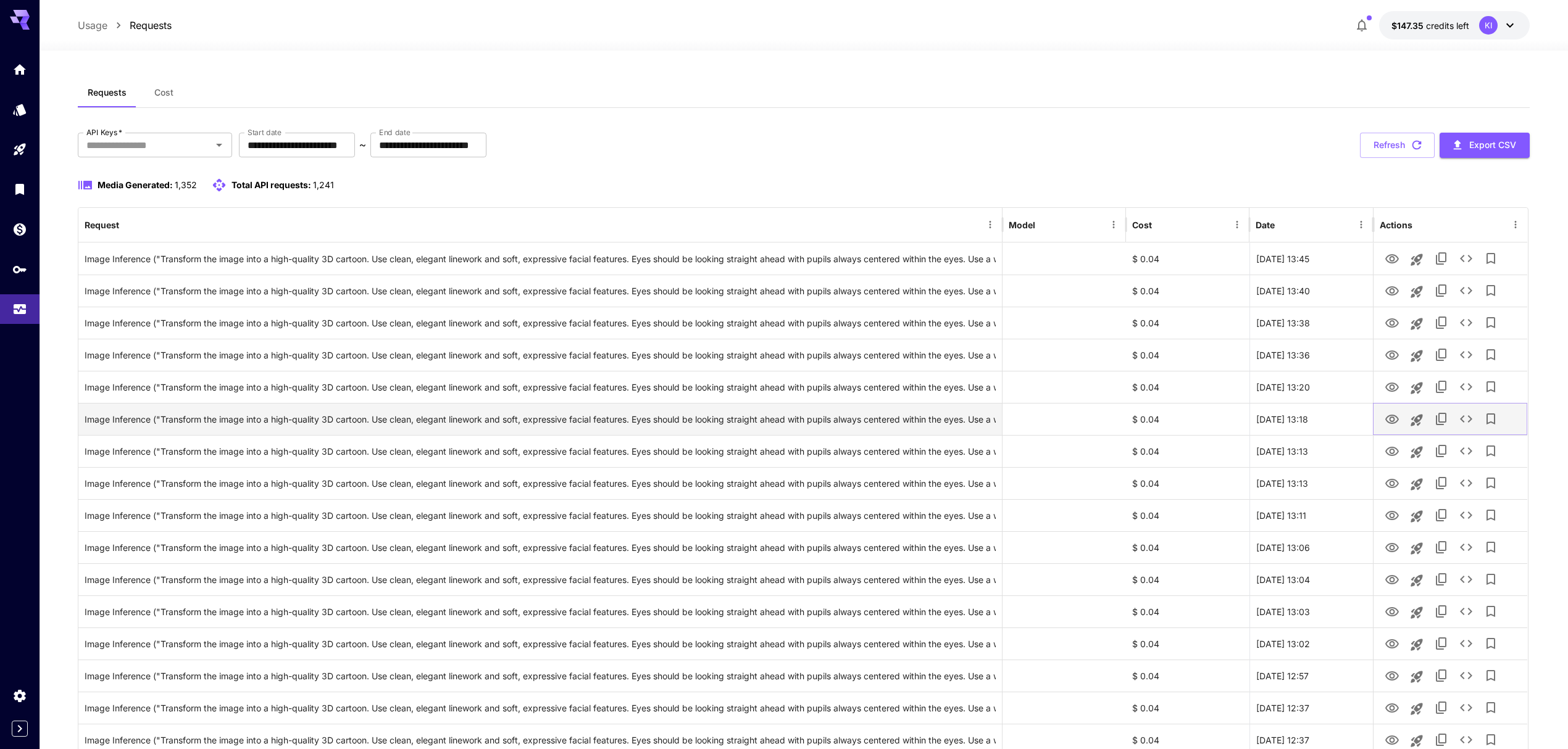
click at [1393, 421] on icon "View" at bounding box center [1392, 419] width 15 height 15
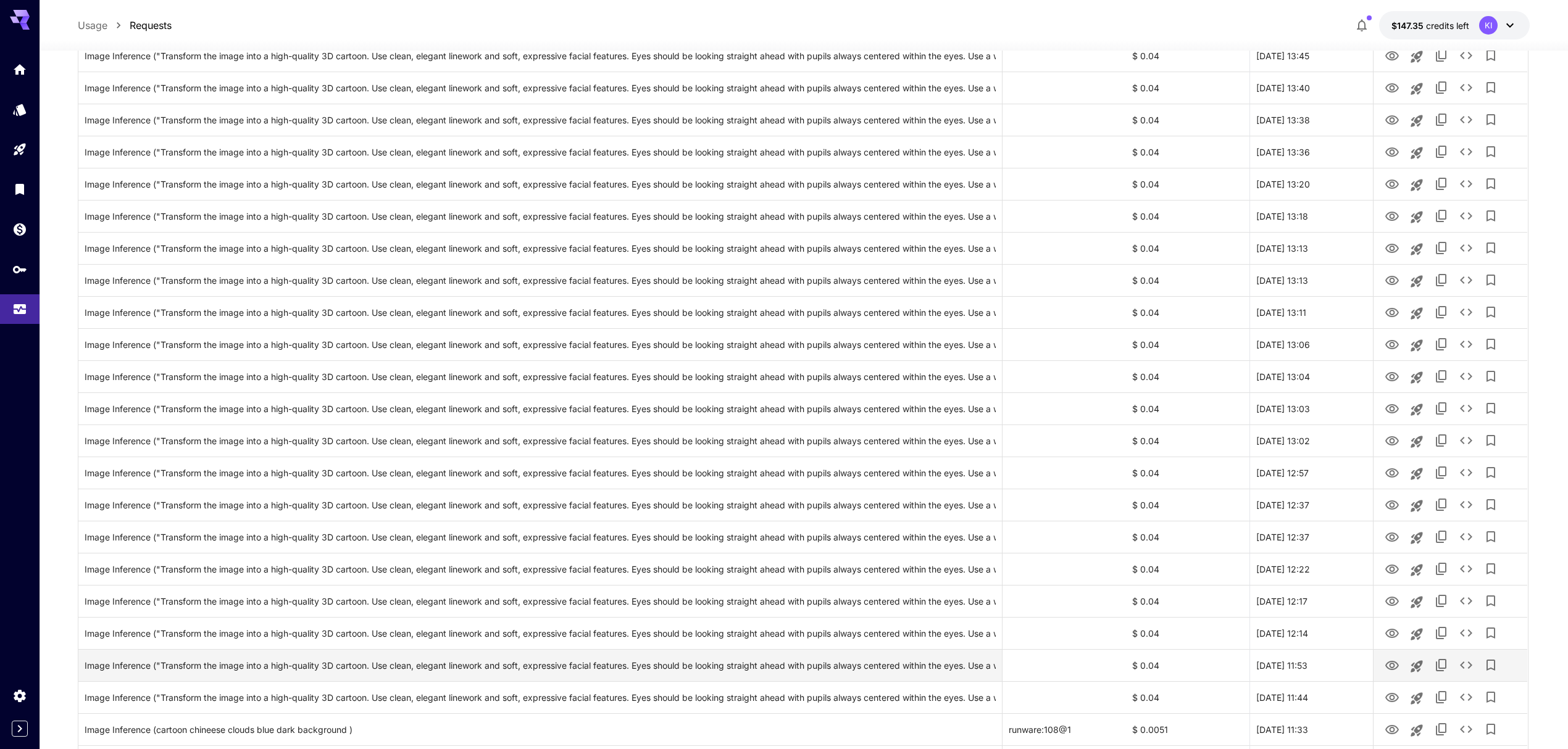
scroll to position [576, 0]
